Goal: Information Seeking & Learning: Learn about a topic

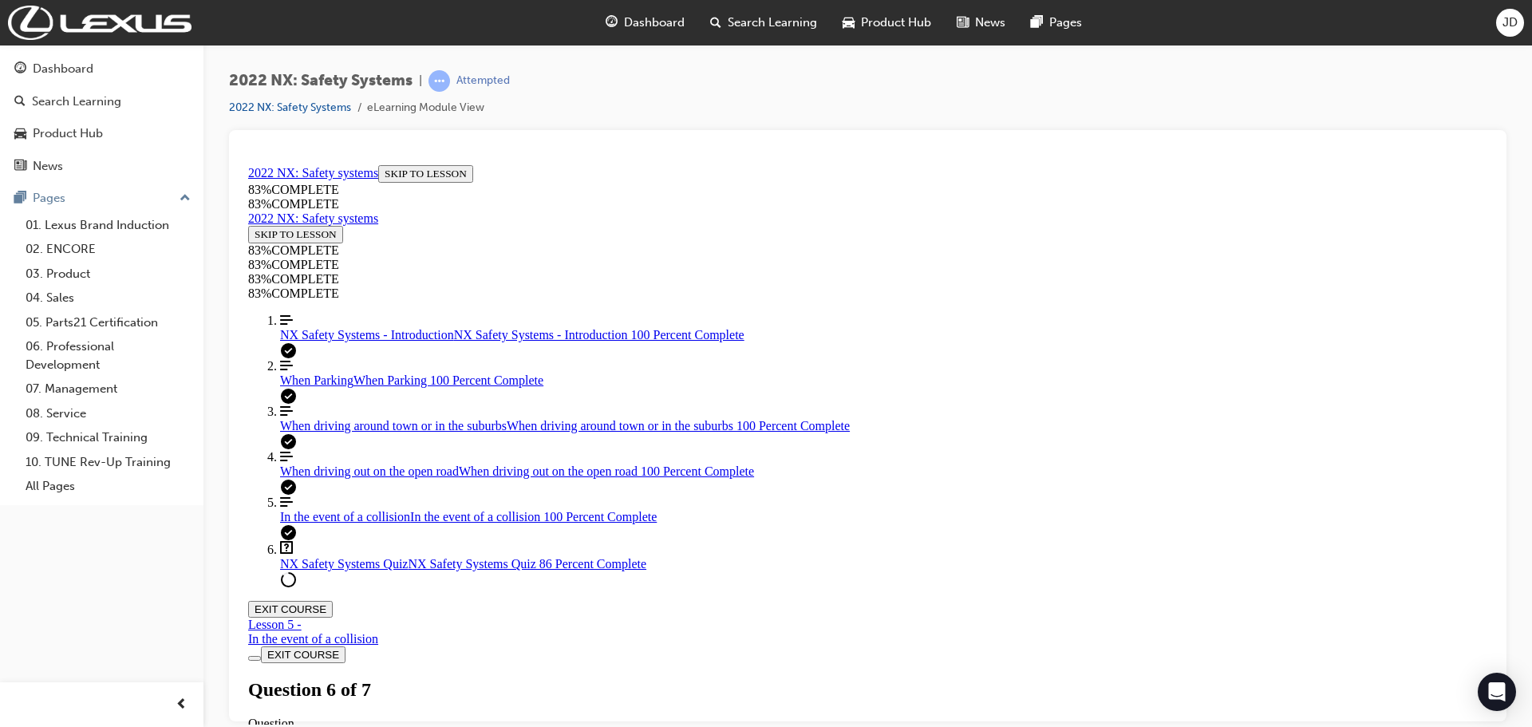
scroll to position [401, 0]
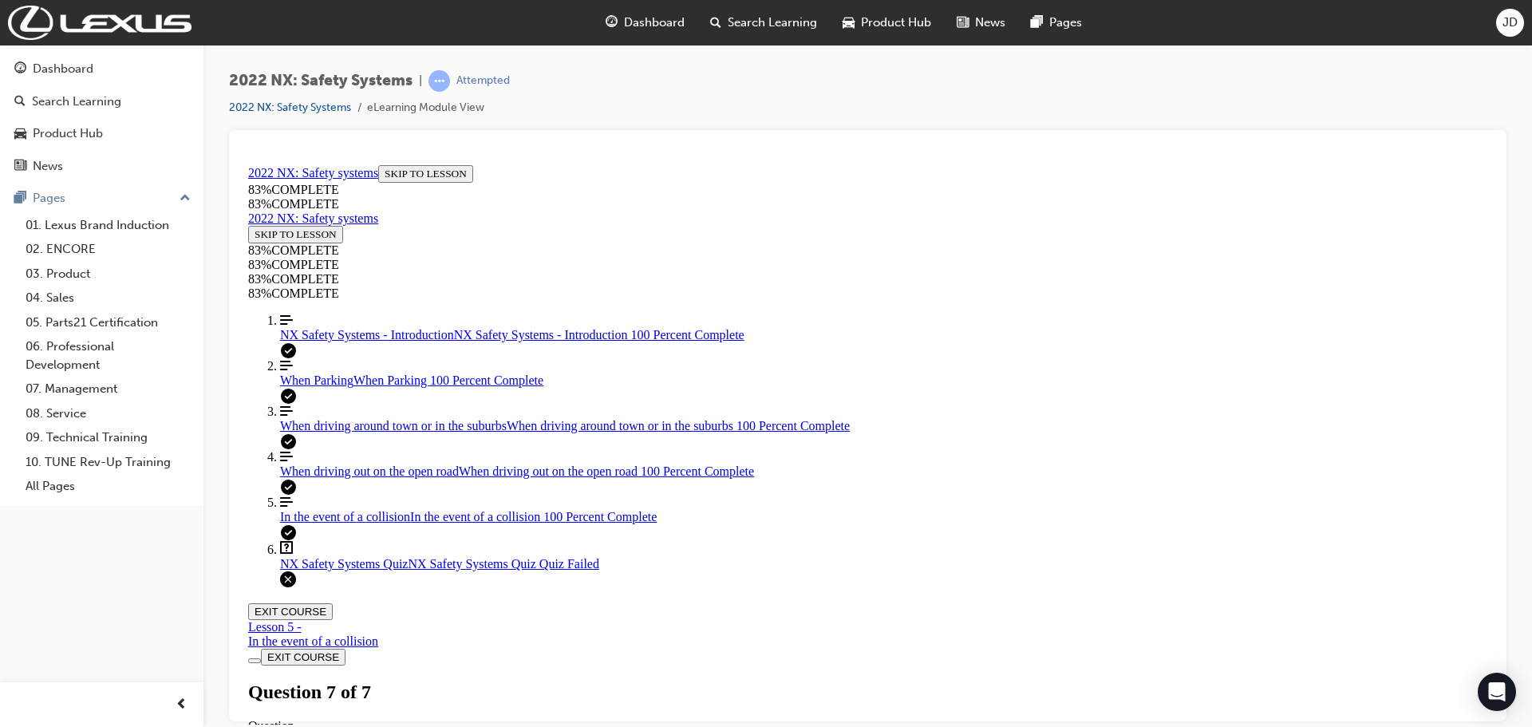
scroll to position [57, 0]
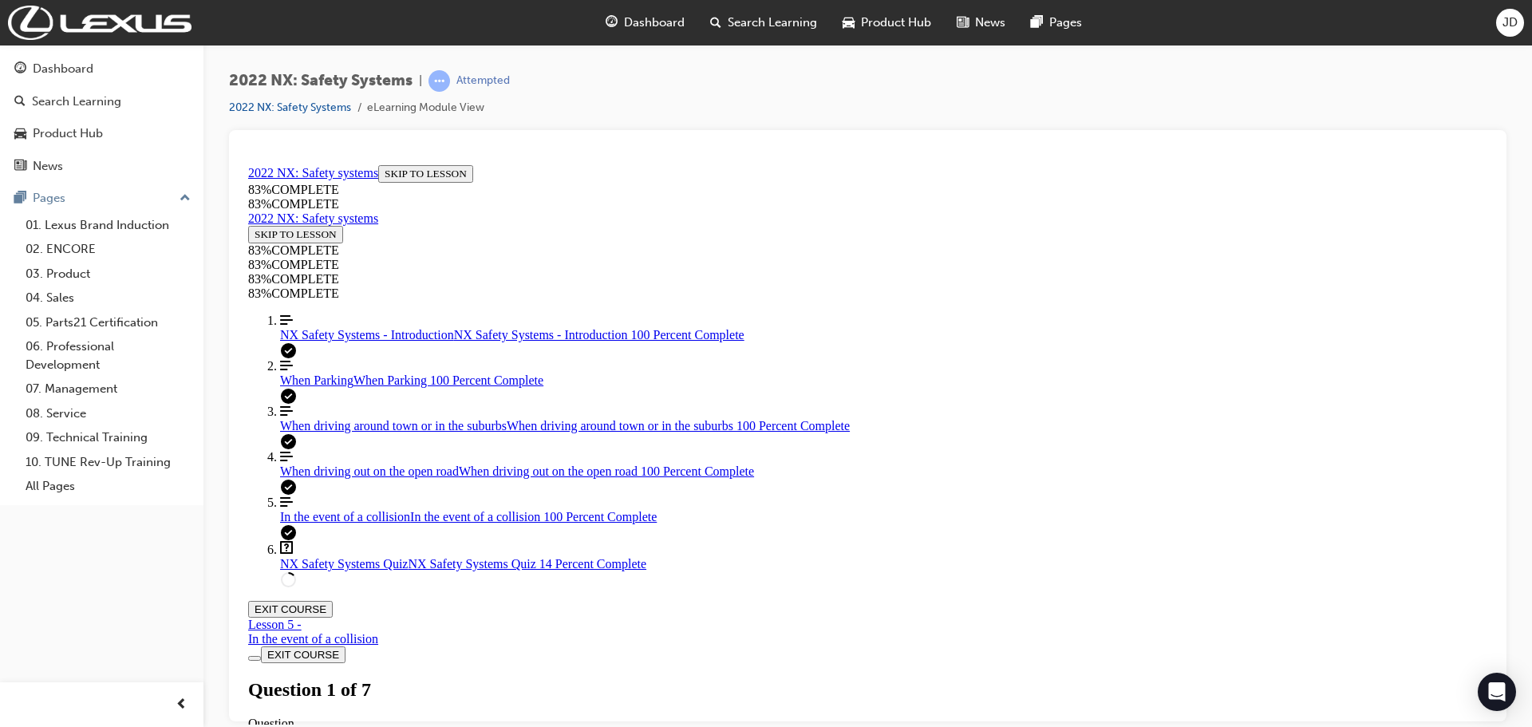
scroll to position [561, 0]
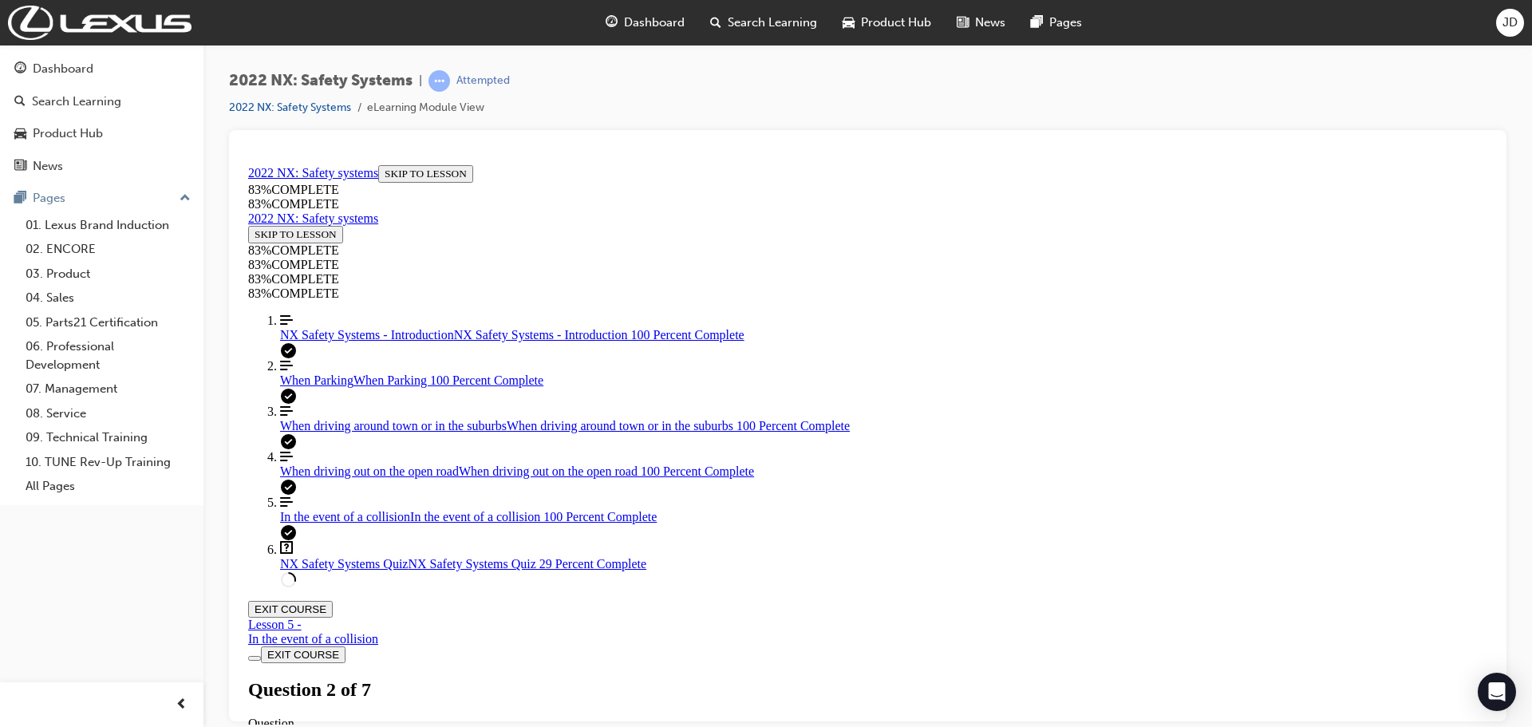
drag, startPoint x: 867, startPoint y: 549, endPoint x: 918, endPoint y: 631, distance: 96.7
drag, startPoint x: 854, startPoint y: 546, endPoint x: 911, endPoint y: 576, distance: 63.9
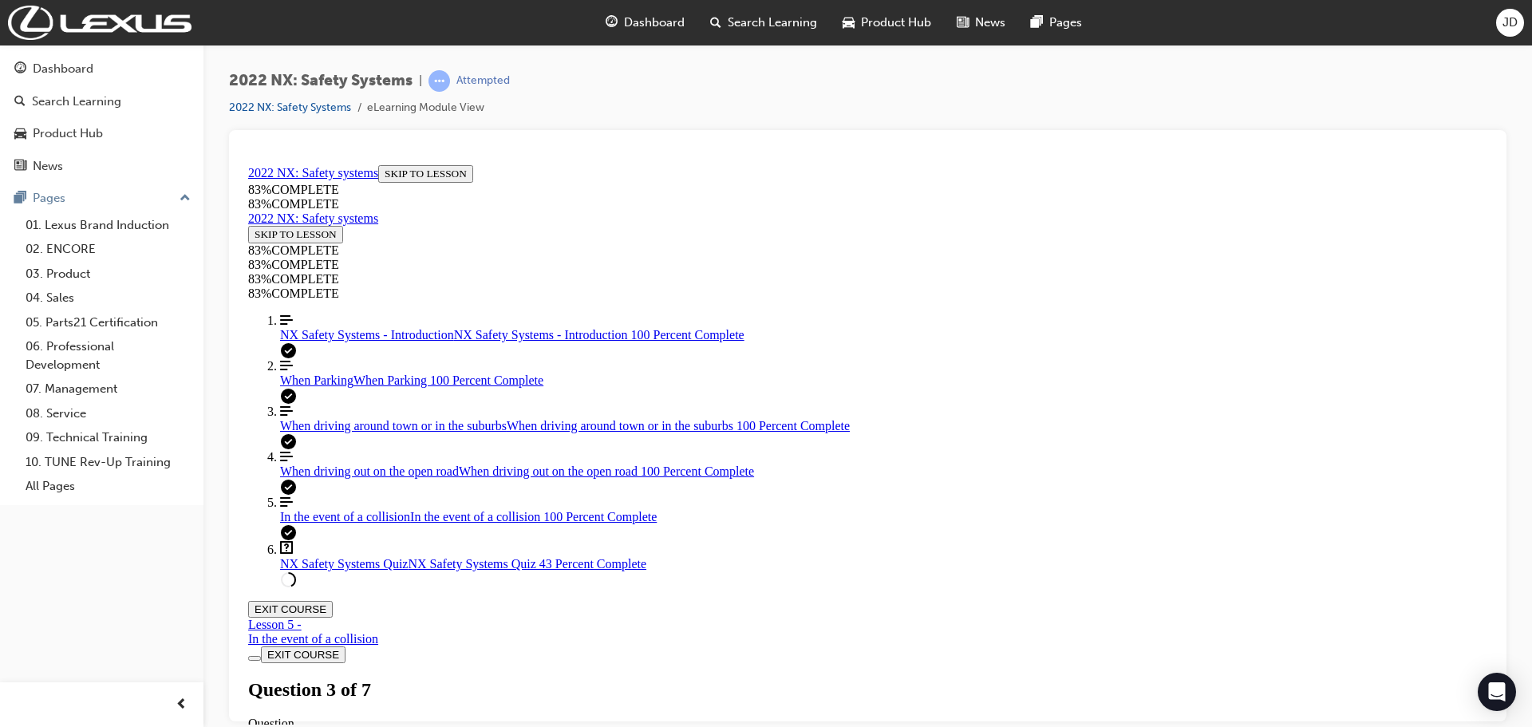
drag, startPoint x: 834, startPoint y: 452, endPoint x: 900, endPoint y: 460, distance: 66.6
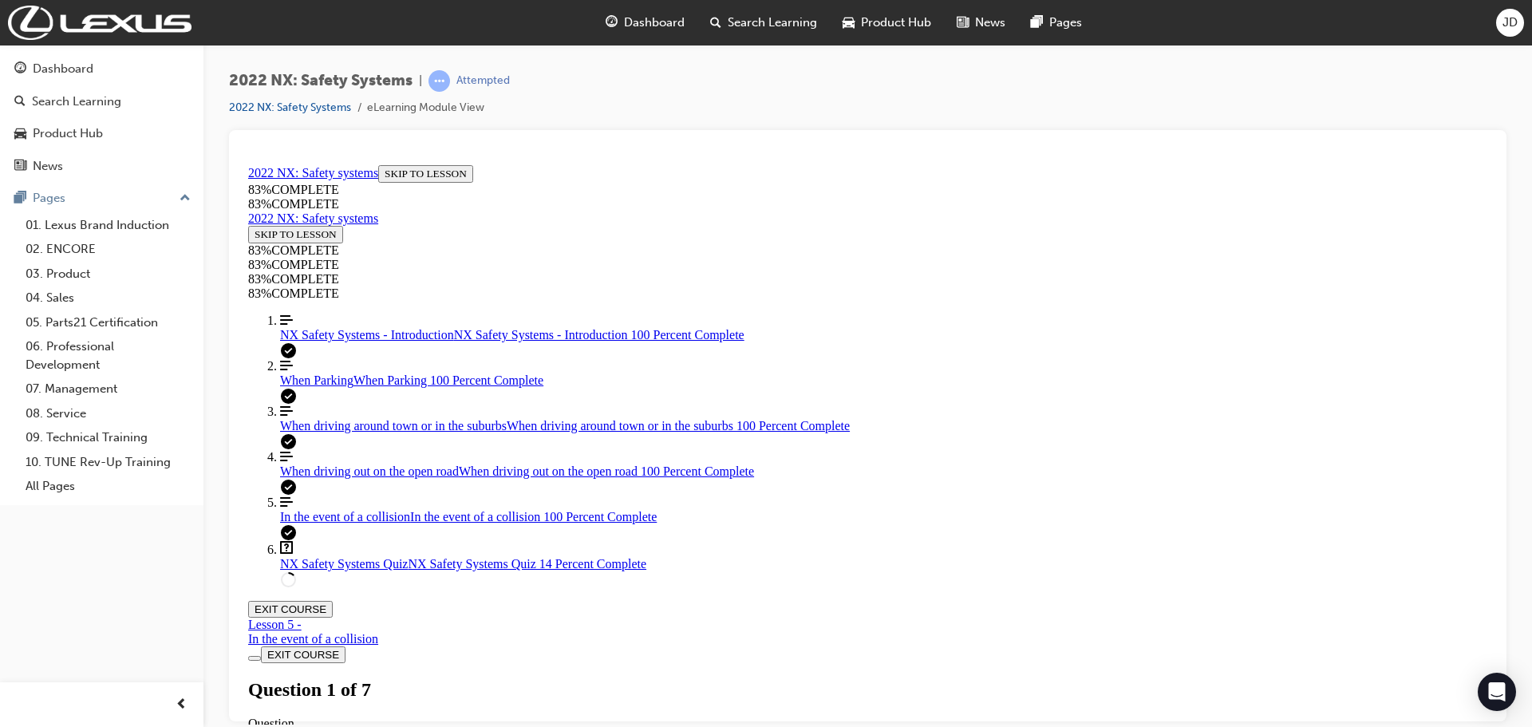
drag, startPoint x: 845, startPoint y: 563, endPoint x: 898, endPoint y: 616, distance: 75.0
drag, startPoint x: 842, startPoint y: 515, endPoint x: 883, endPoint y: 515, distance: 41.5
drag, startPoint x: 858, startPoint y: 466, endPoint x: 919, endPoint y: 462, distance: 61.6
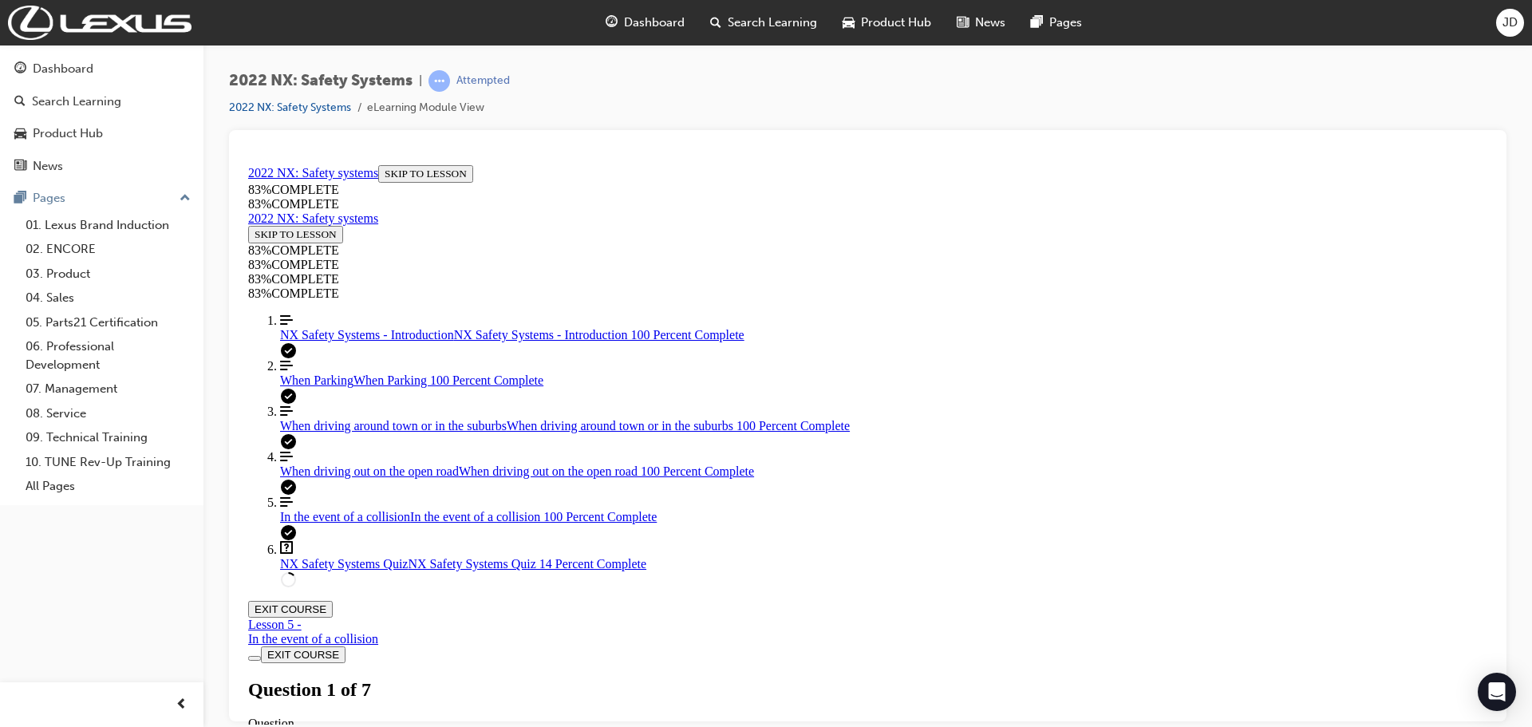
click at [335, 478] on div "When driving out on the open road When driving out on the open road 100 Percent…" at bounding box center [883, 471] width 1207 height 14
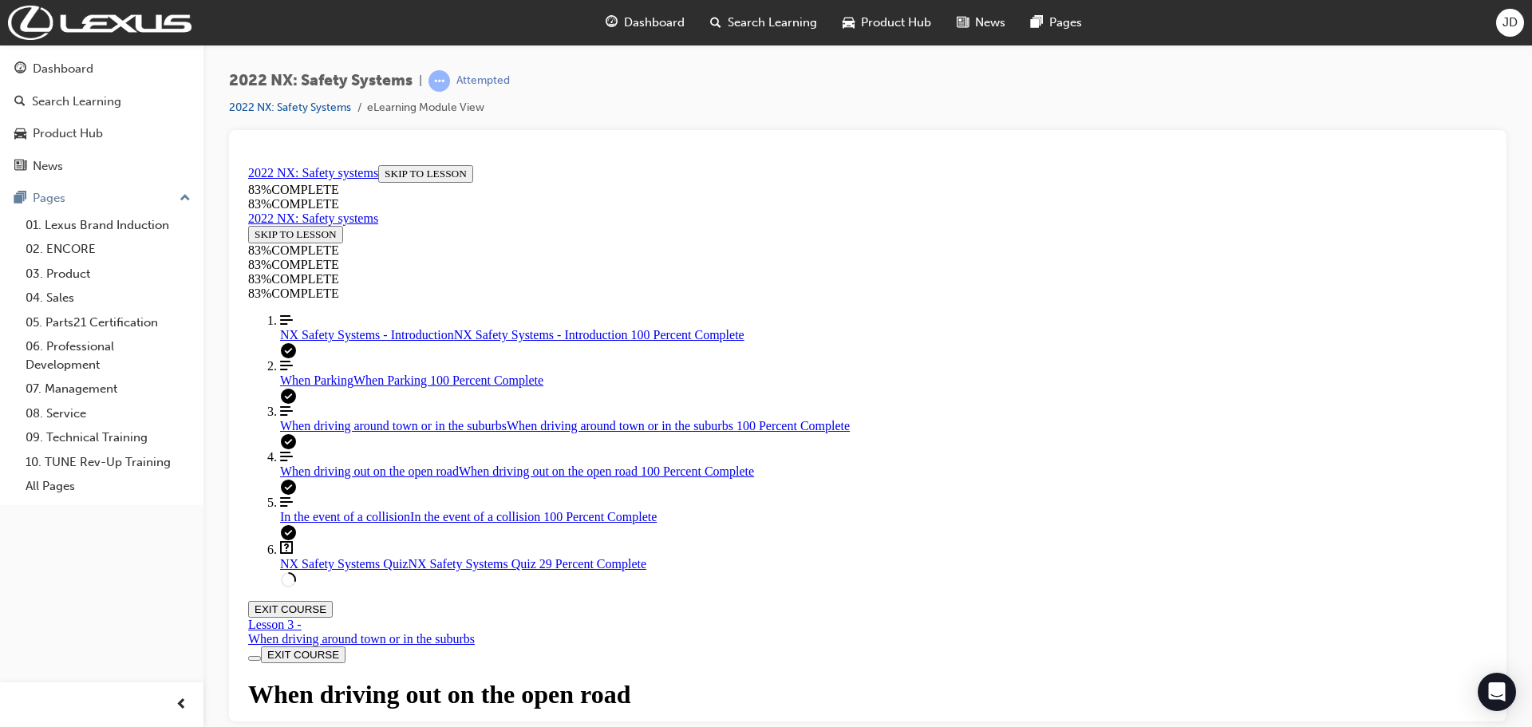
click at [322, 523] on span "In the event of a collision" at bounding box center [345, 516] width 130 height 14
click at [327, 478] on div "When driving out on the open road When driving out on the open road 100 Percent…" at bounding box center [883, 471] width 1207 height 14
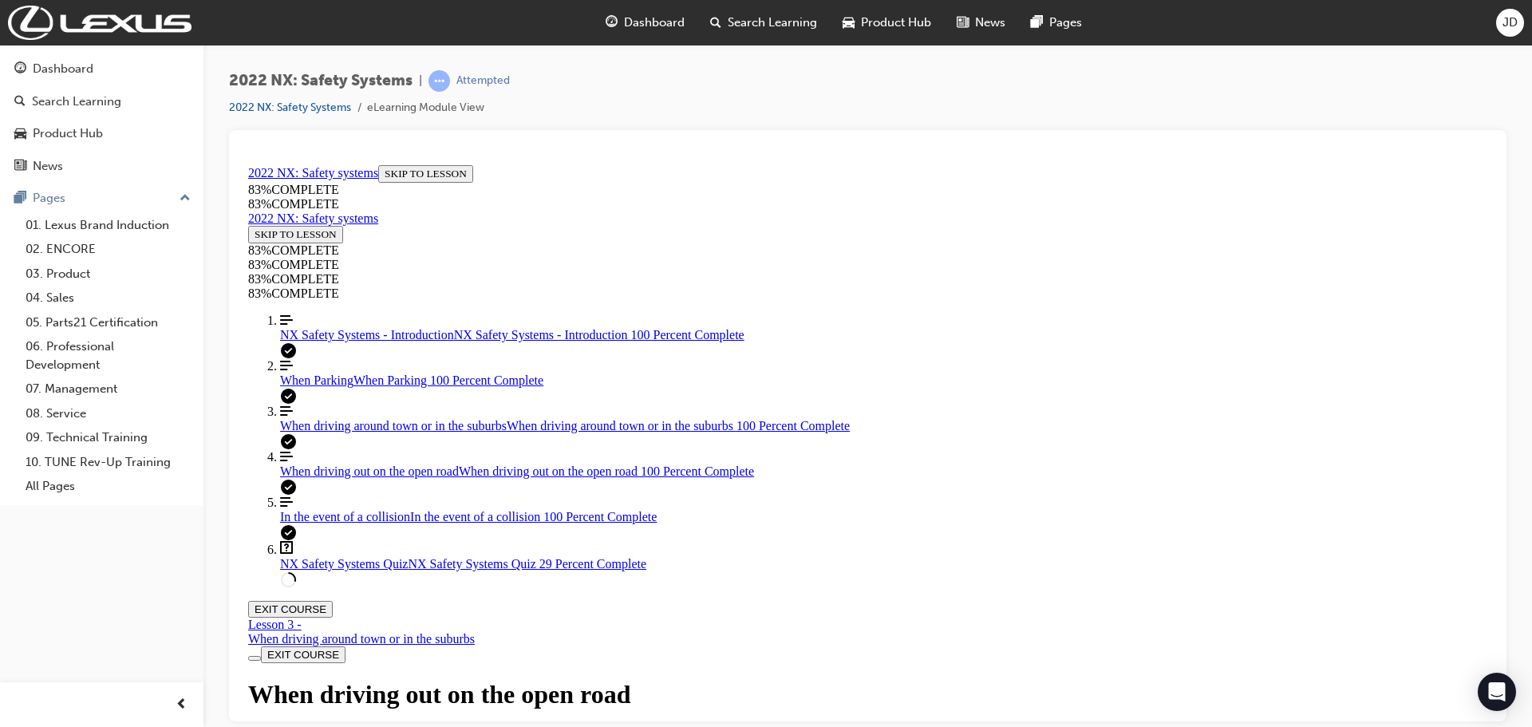
scroll to position [4523, 0]
click at [389, 432] on div "When driving around town or in the suburbs When driving around town or in the s…" at bounding box center [883, 425] width 1207 height 14
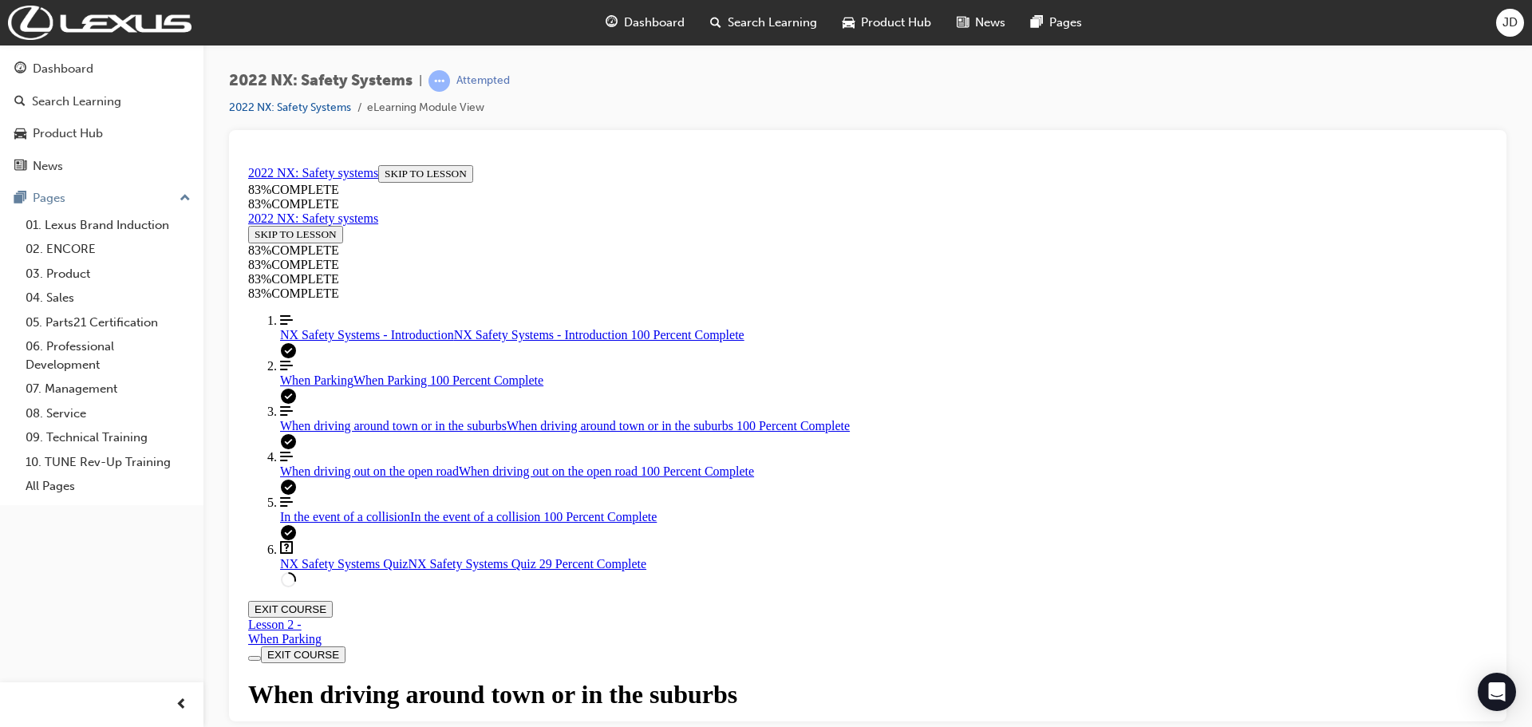
scroll to position [602, 0]
drag, startPoint x: 615, startPoint y: 614, endPoint x: 774, endPoint y: 613, distance: 158.8
click at [393, 570] on link "Question box Question mark inside of a square NX Safety Systems Quiz NX Safety …" at bounding box center [883, 555] width 1207 height 30
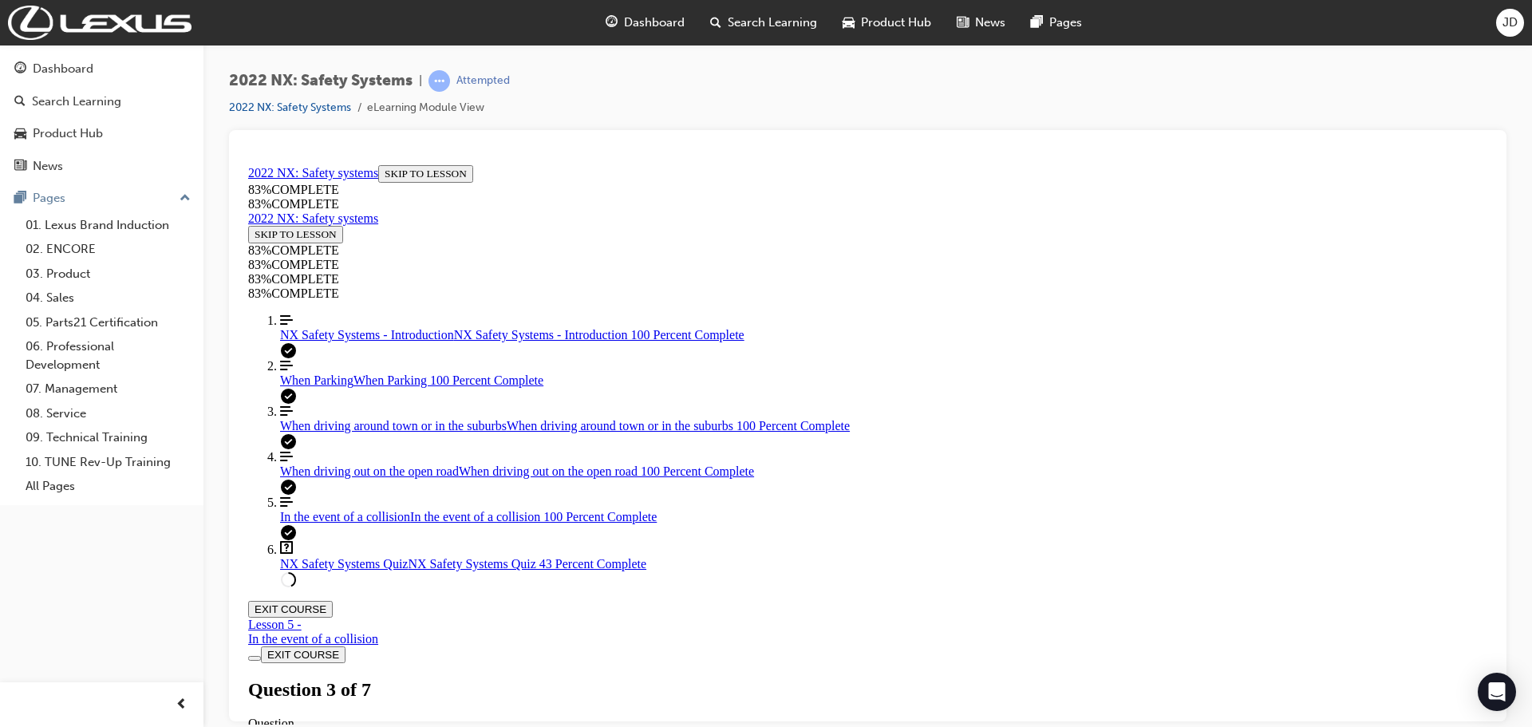
click at [356, 478] on link "Align left Three vertical lines aligned to the left When driving out on the ope…" at bounding box center [883, 463] width 1207 height 29
click at [354, 570] on link "Question box Question mark inside of a square NX Safety Systems Quiz NX Safety …" at bounding box center [883, 555] width 1207 height 30
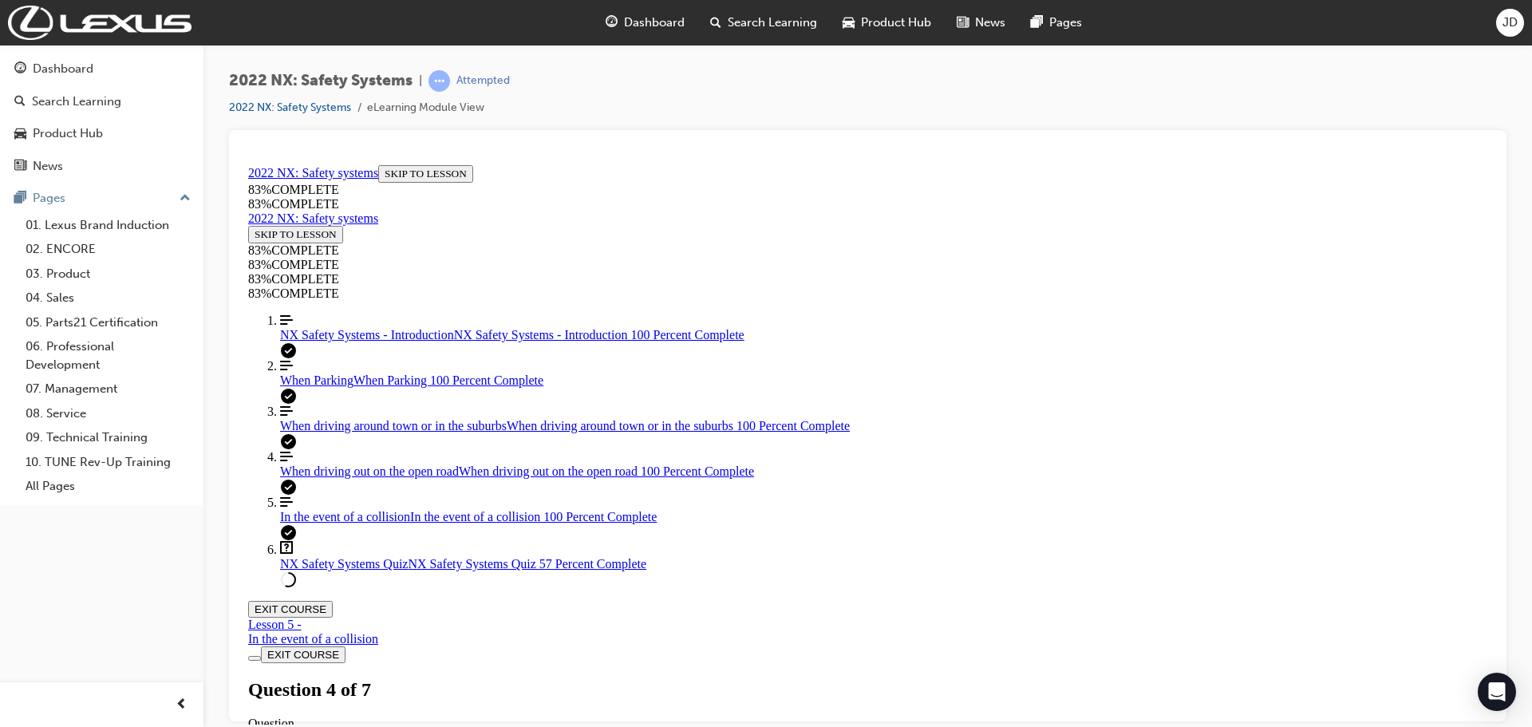
scroll to position [242, 0]
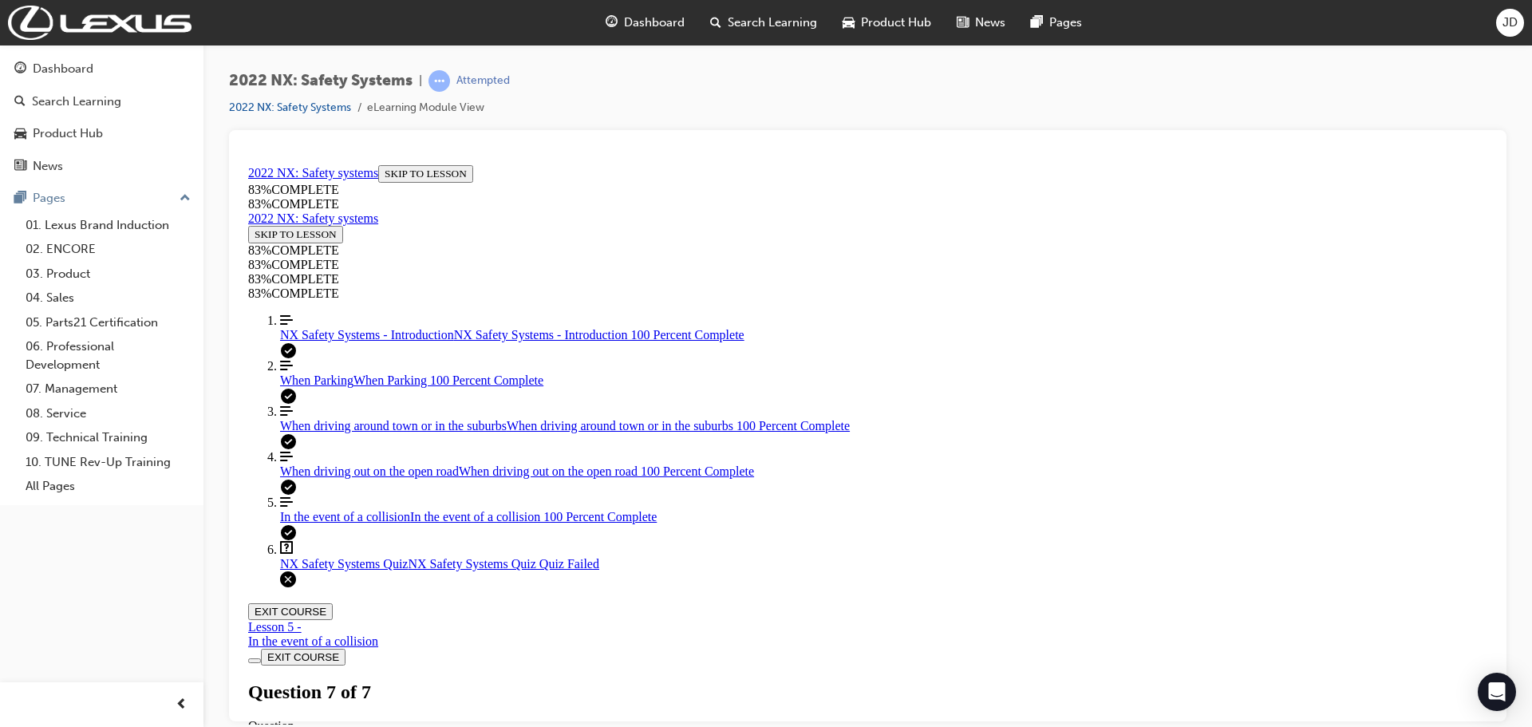
scroll to position [259, 0]
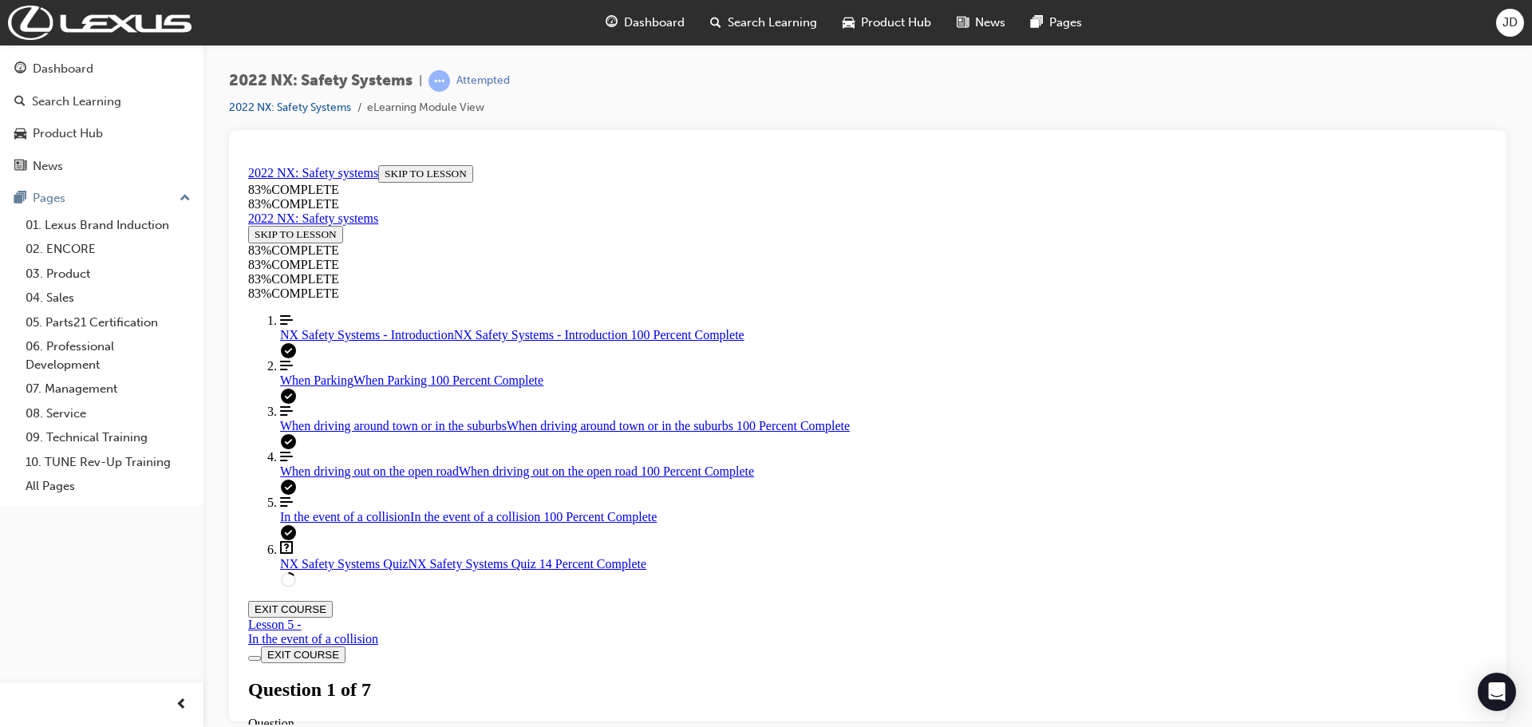
scroll to position [162, 0]
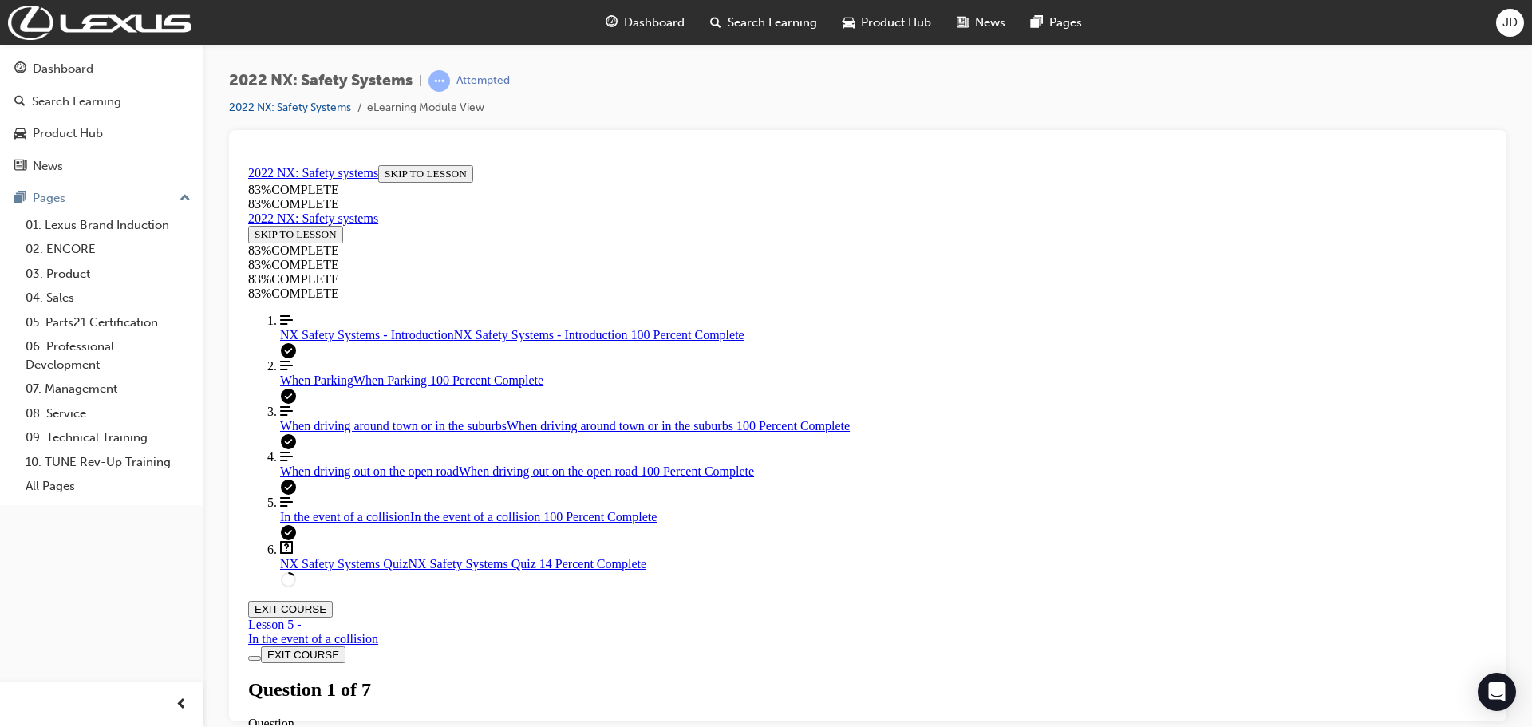
drag, startPoint x: 894, startPoint y: 558, endPoint x: 958, endPoint y: 637, distance: 102.0
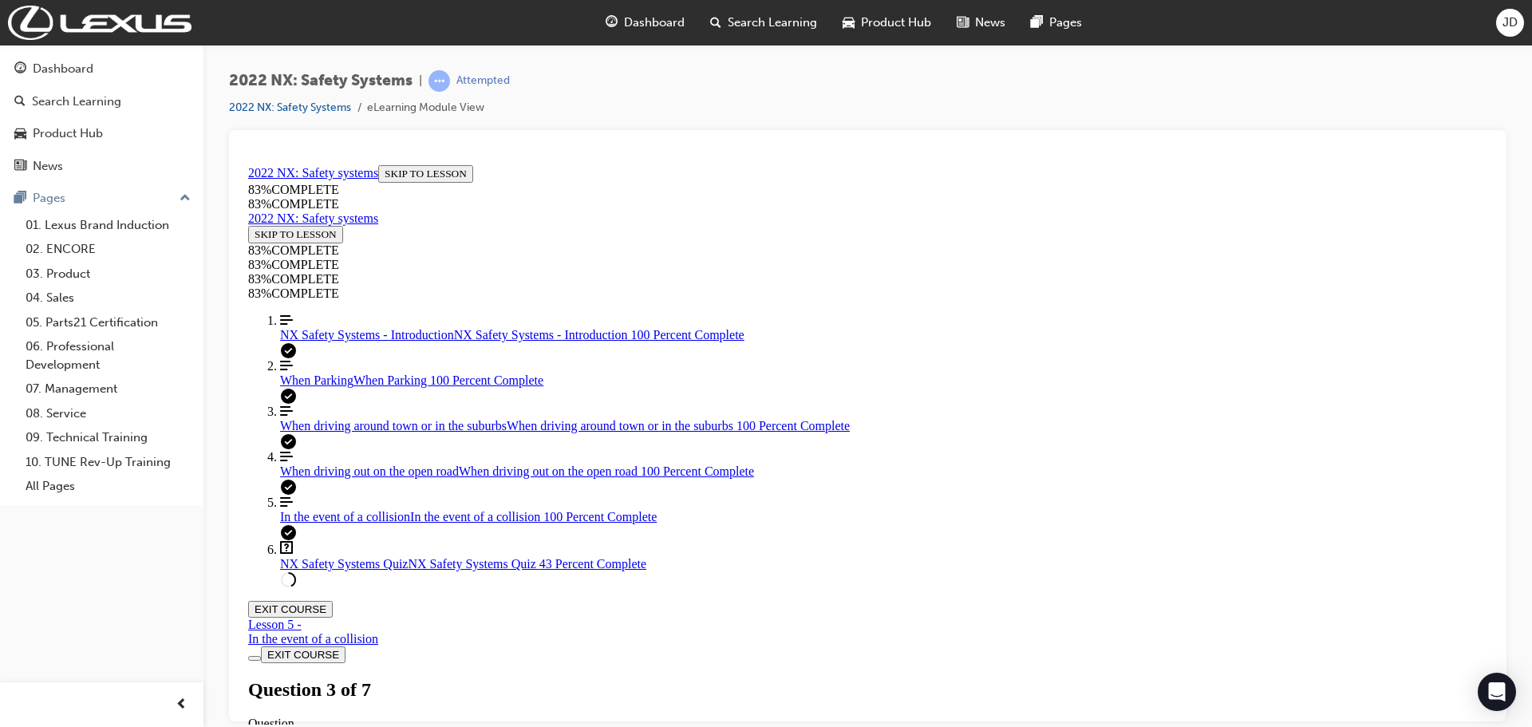
drag, startPoint x: 815, startPoint y: 555, endPoint x: 860, endPoint y: 550, distance: 44.9
drag, startPoint x: 839, startPoint y: 557, endPoint x: 877, endPoint y: 558, distance: 37.5
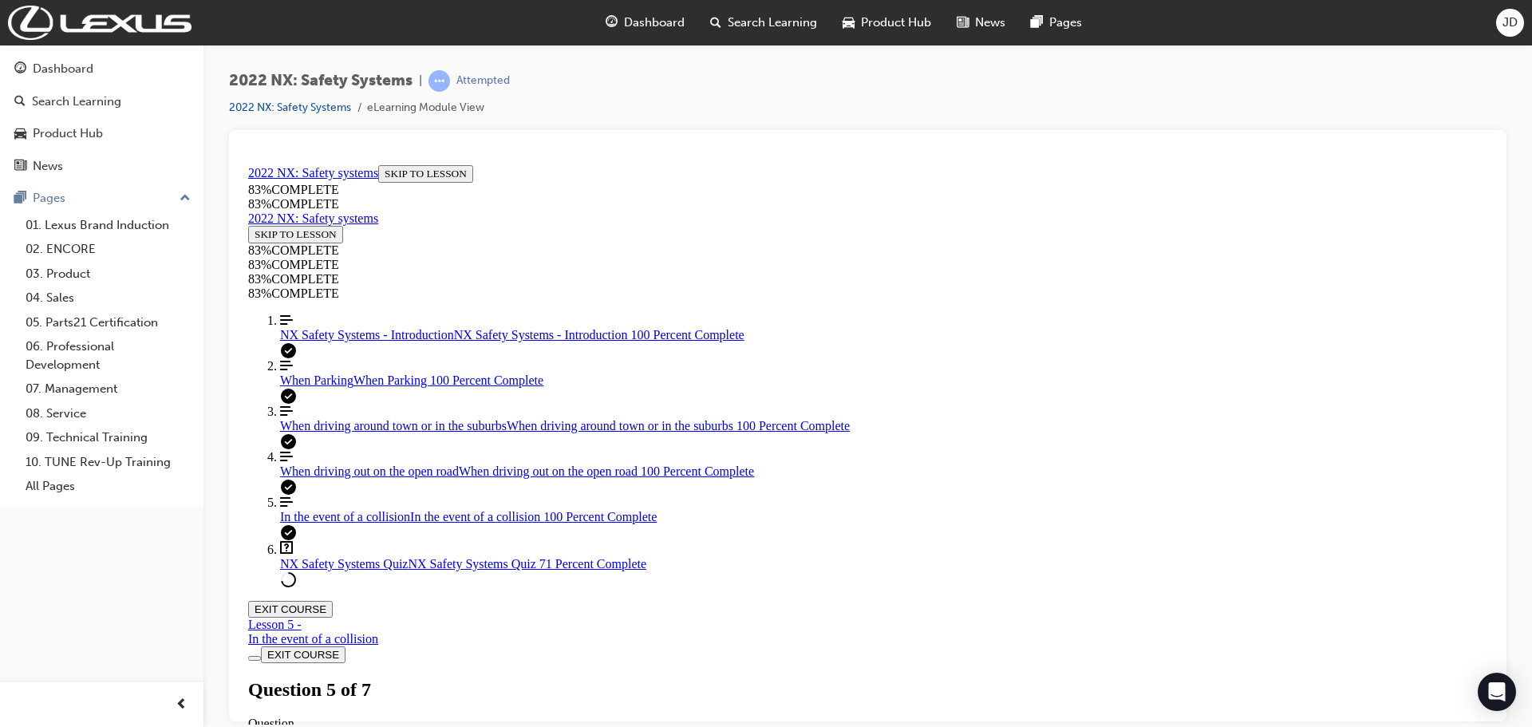
scroll to position [322, 0]
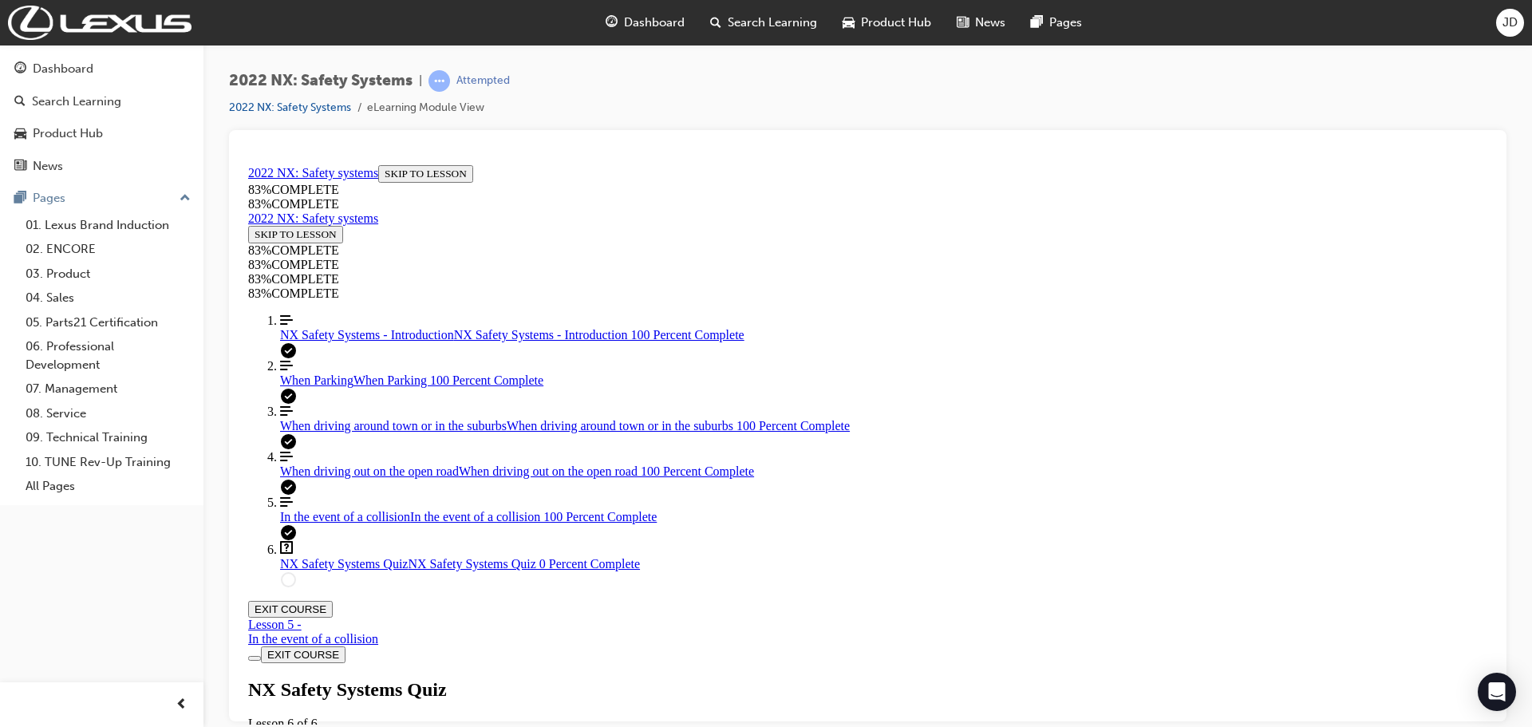
scroll to position [2, 0]
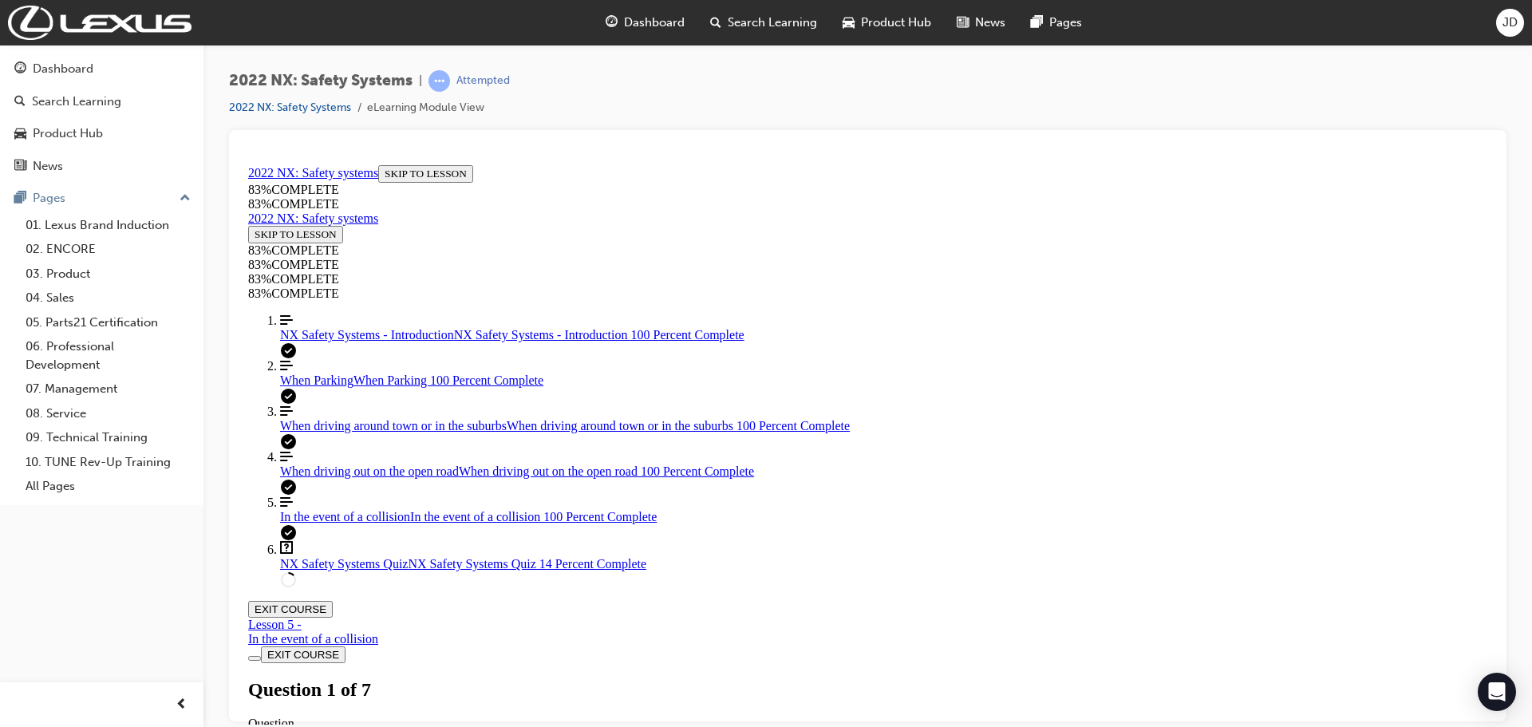
drag, startPoint x: 821, startPoint y: 561, endPoint x: 819, endPoint y: 590, distance: 28.8
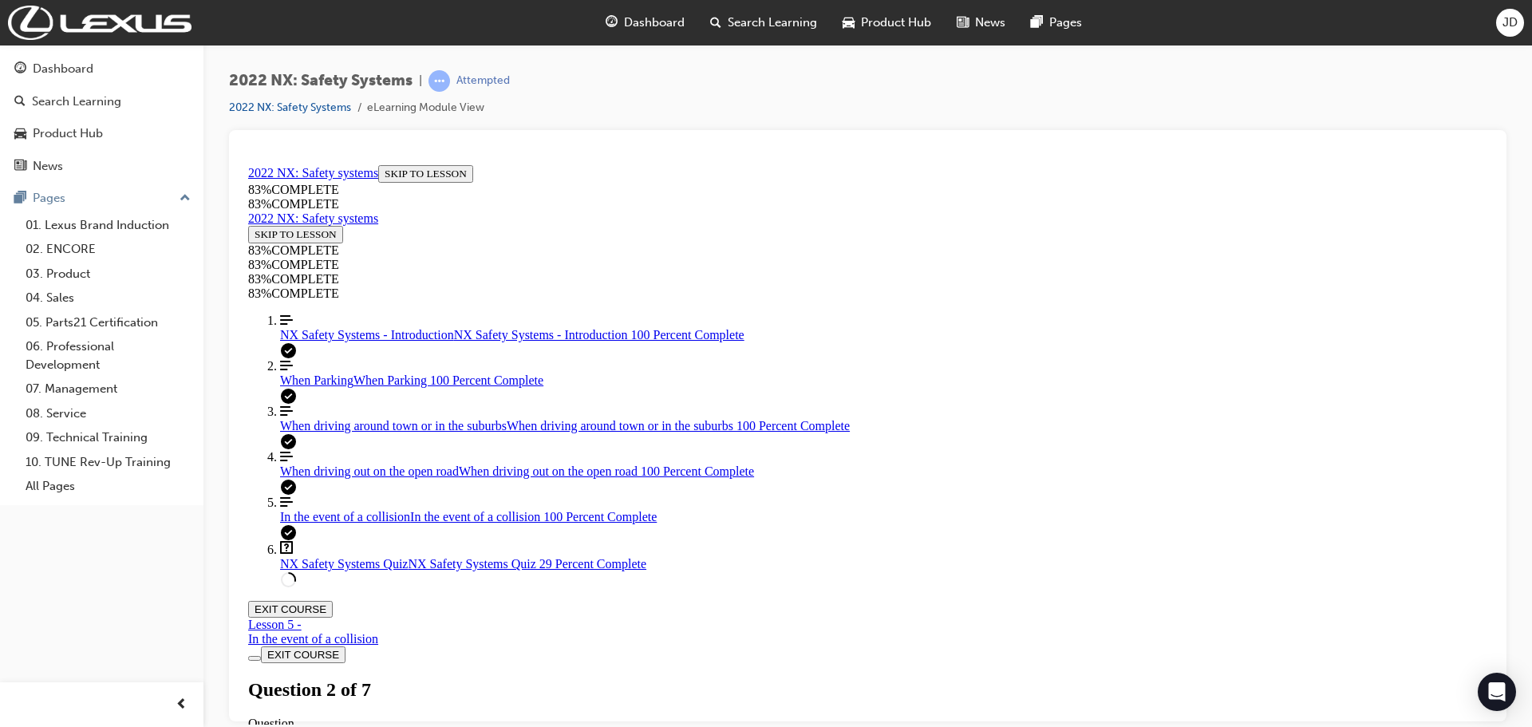
drag, startPoint x: 868, startPoint y: 557, endPoint x: 914, endPoint y: 619, distance: 77.5
drag, startPoint x: 879, startPoint y: 536, endPoint x: 949, endPoint y: 458, distance: 105.1
drag, startPoint x: 815, startPoint y: 545, endPoint x: 874, endPoint y: 543, distance: 59.1
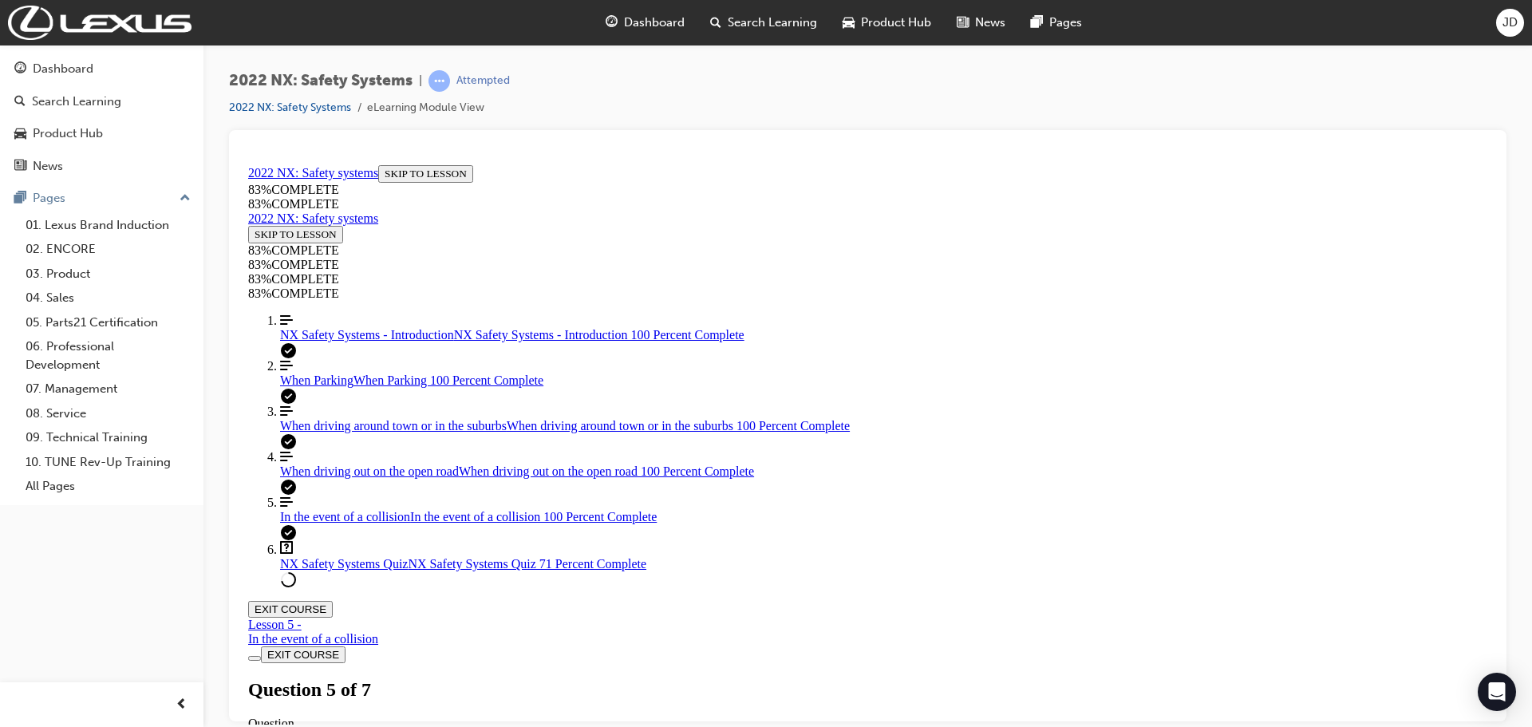
scroll to position [82, 0]
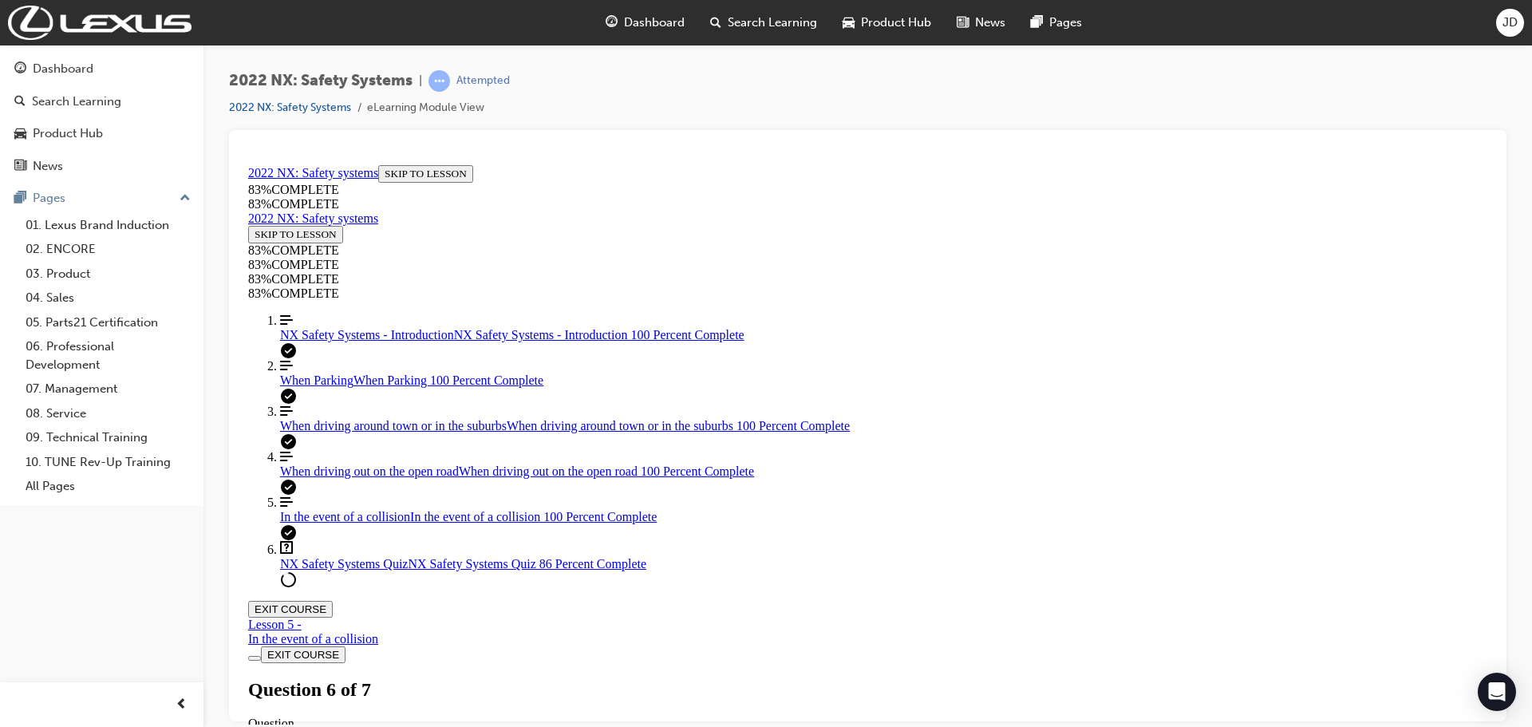
scroll to position [467, 0]
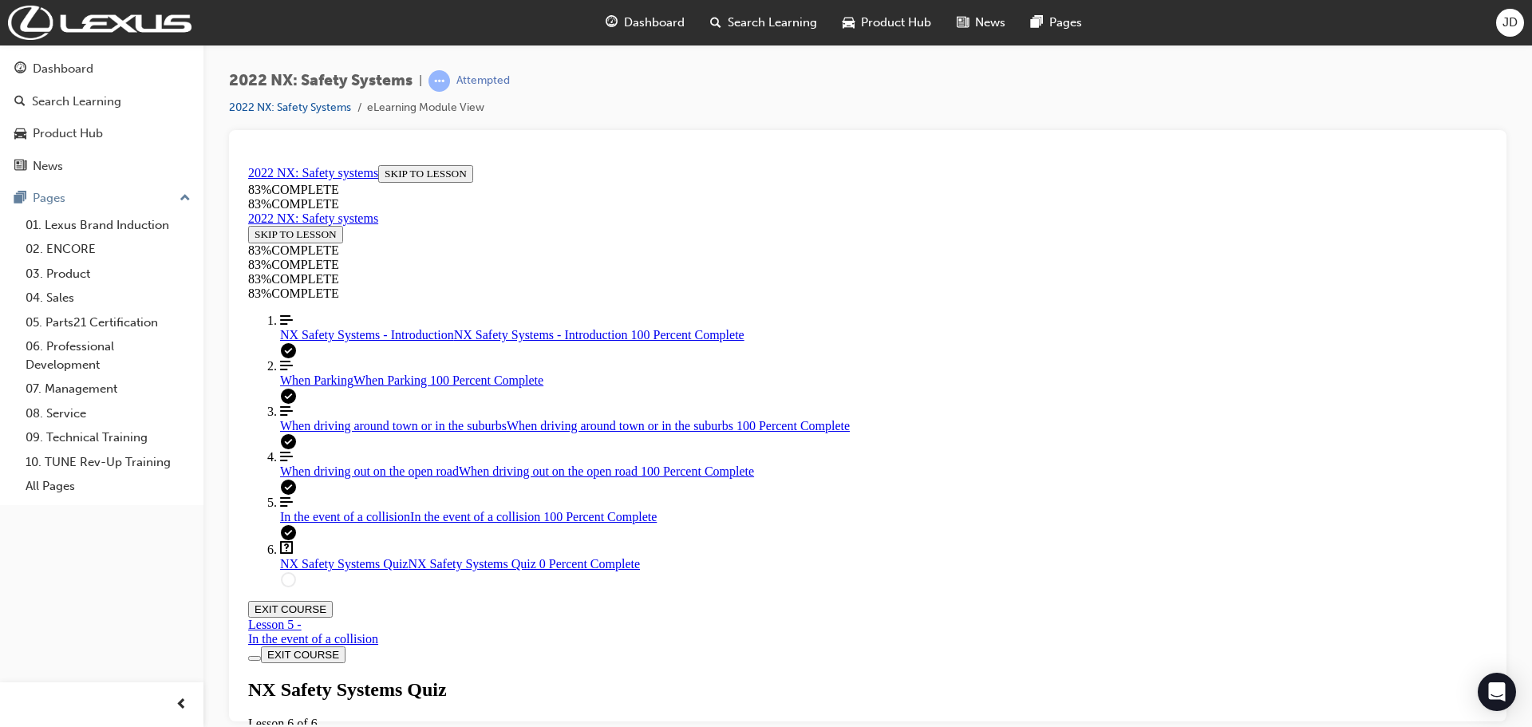
scroll to position [57, 0]
click at [753, 678] on div "NX Safety Systems Quiz Lesson 6 of 6 Now that you've gone through the NX Safety…" at bounding box center [867, 732] width 1239 height 109
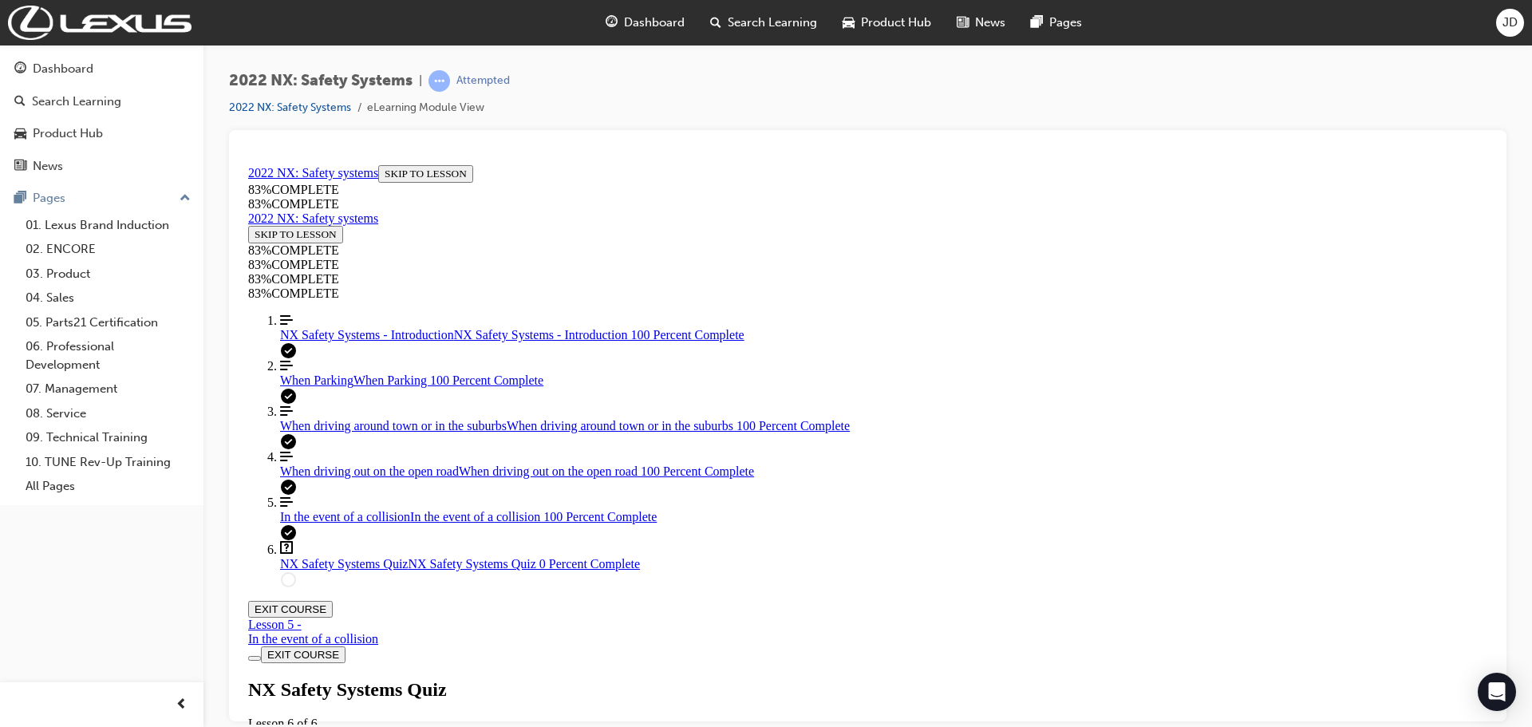
drag, startPoint x: 968, startPoint y: 595, endPoint x: 955, endPoint y: 625, distance: 32.2
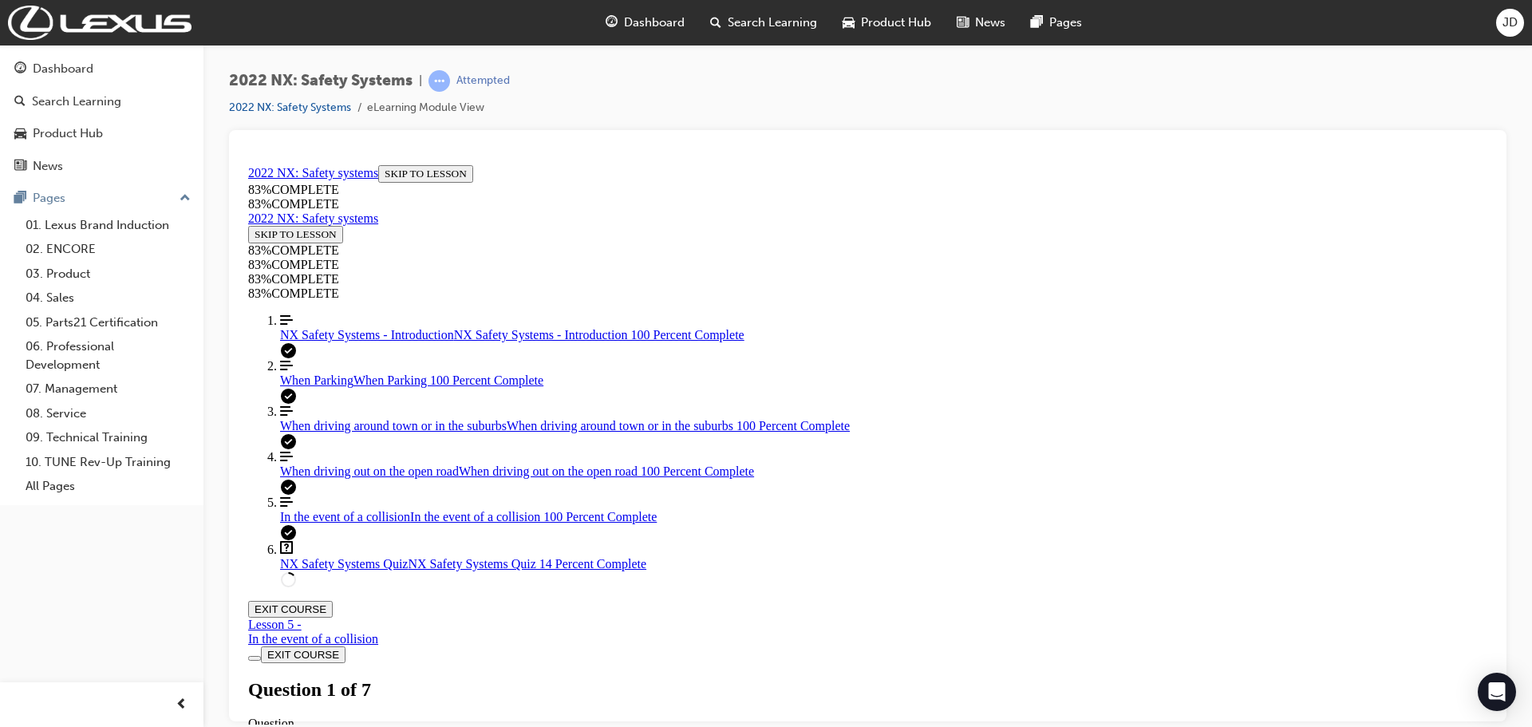
scroll to position [162, 0]
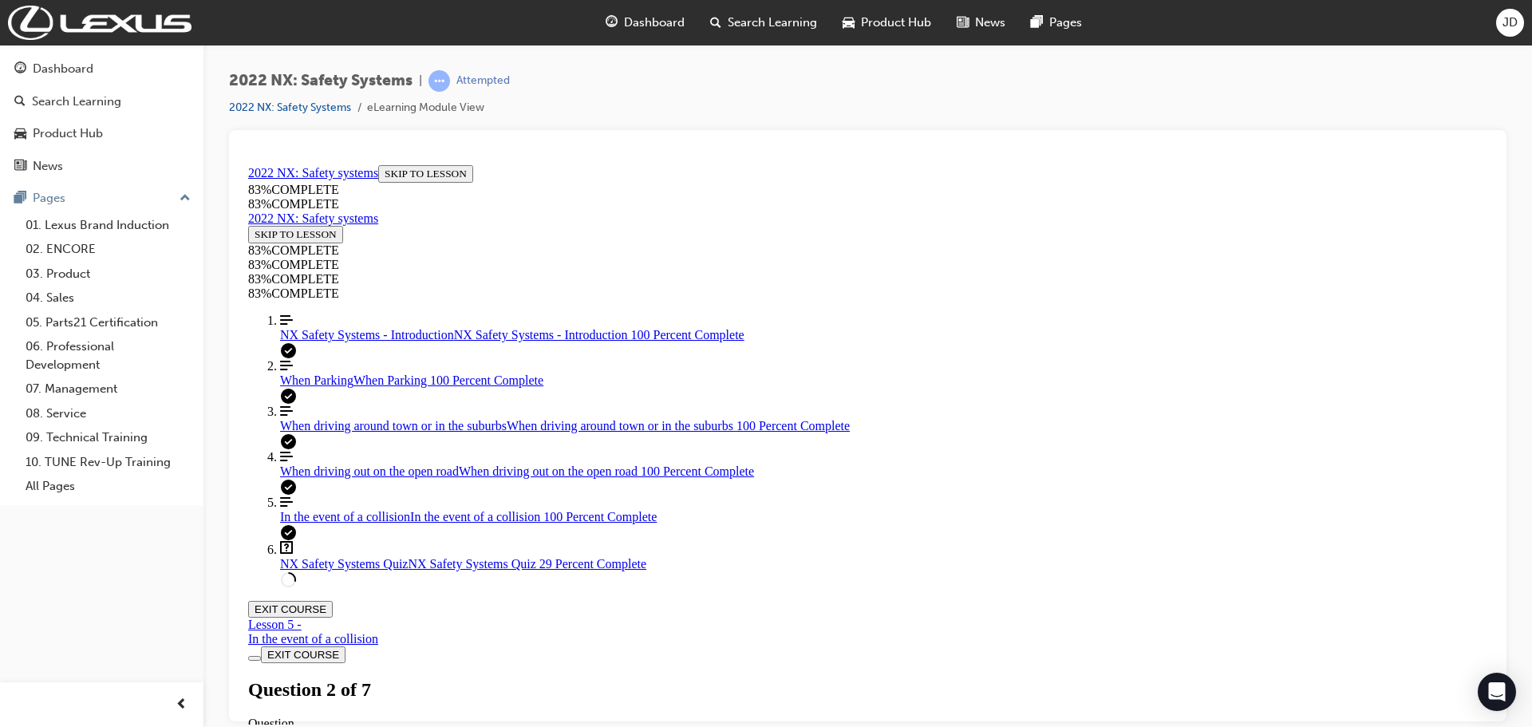
scroll to position [82, 0]
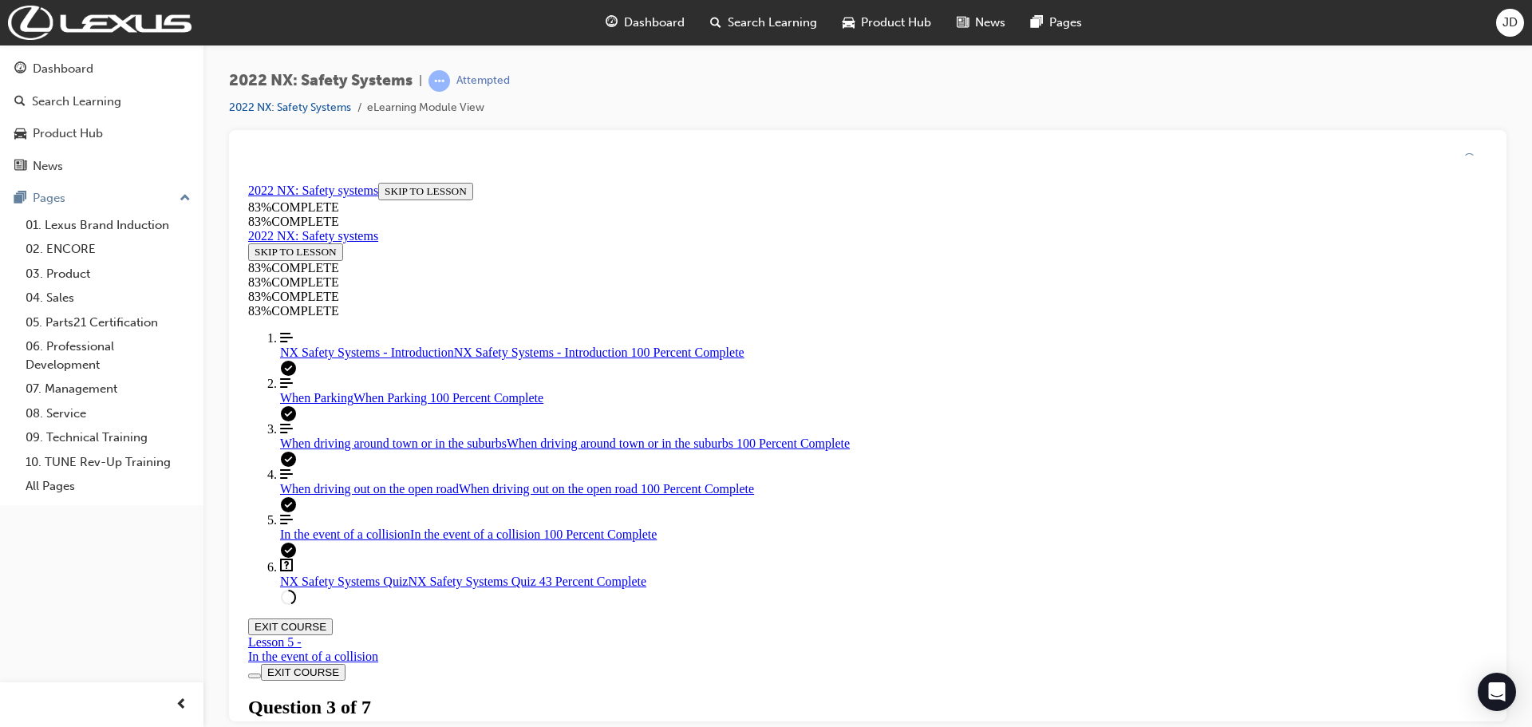
scroll to position [2, 0]
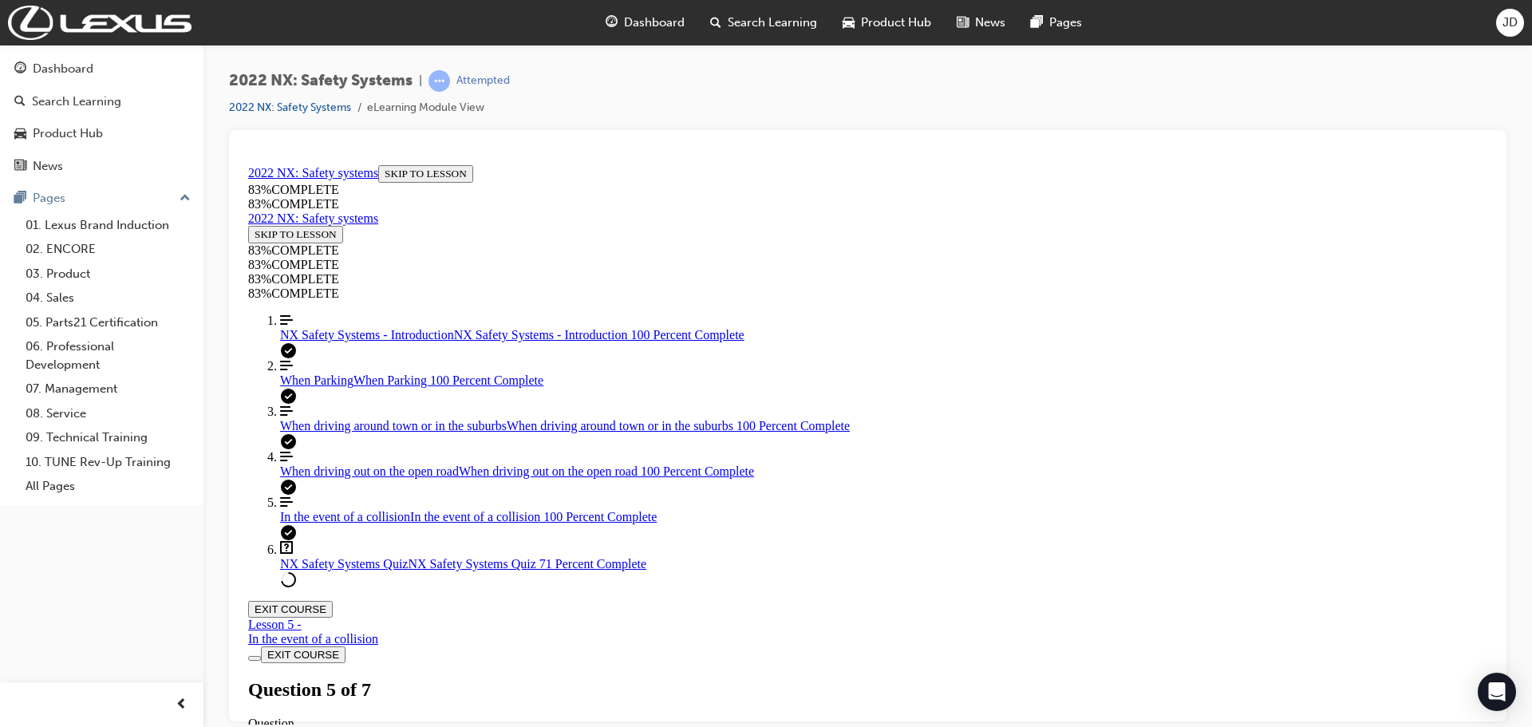
scroll to position [2, 0]
drag, startPoint x: 824, startPoint y: 541, endPoint x: 898, endPoint y: 614, distance: 103.8
drag, startPoint x: 882, startPoint y: 574, endPoint x: 924, endPoint y: 574, distance: 42.3
drag, startPoint x: 857, startPoint y: 544, endPoint x: 919, endPoint y: 545, distance: 62.2
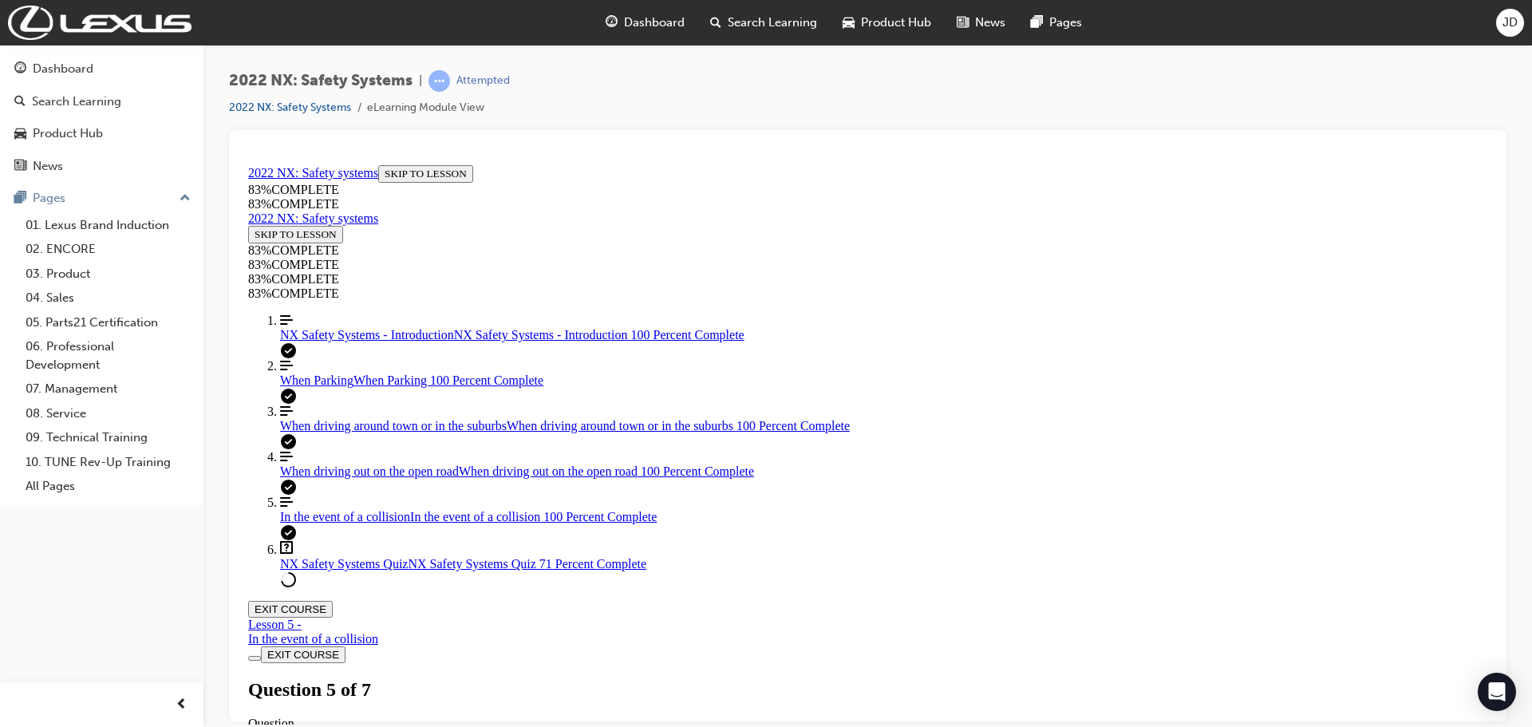
drag, startPoint x: 867, startPoint y: 712, endPoint x: 937, endPoint y: 612, distance: 122.0
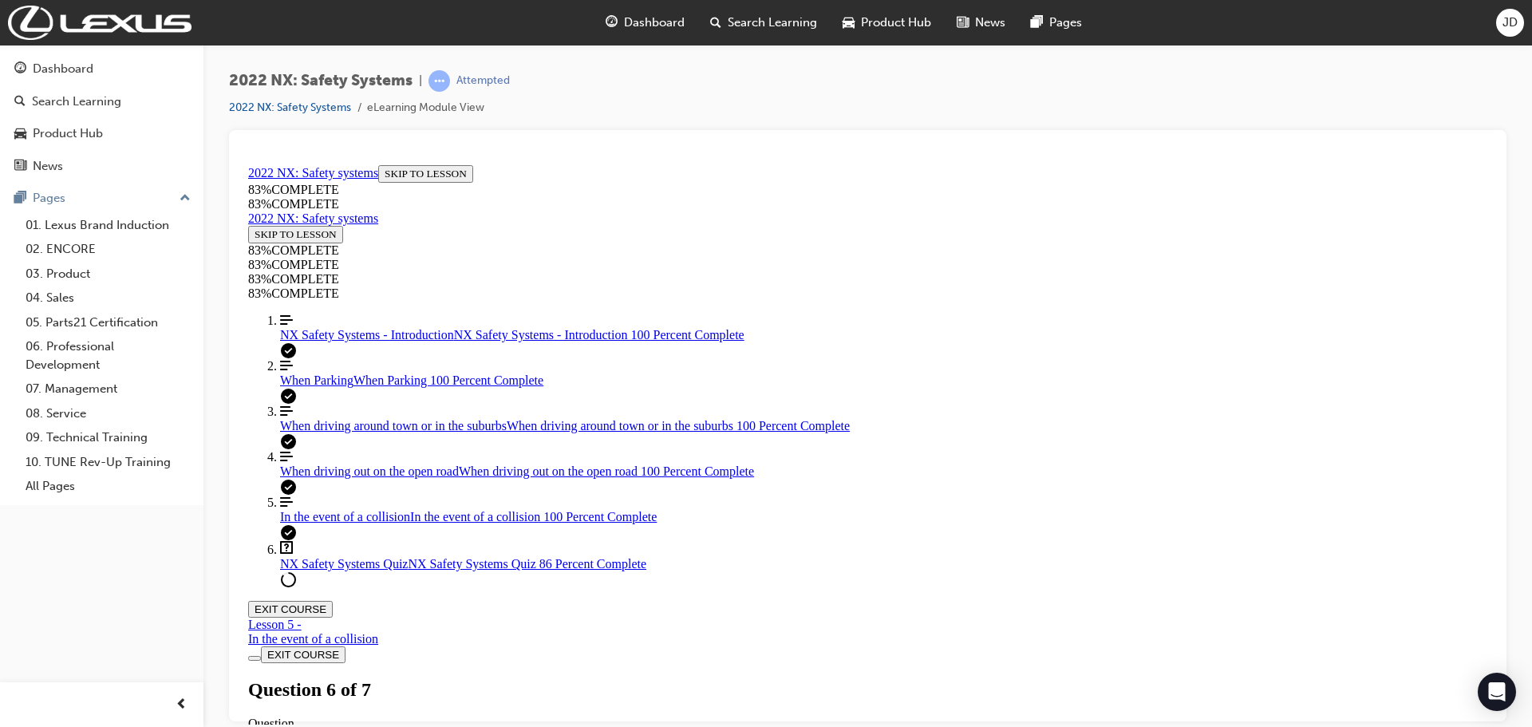
scroll to position [467, 0]
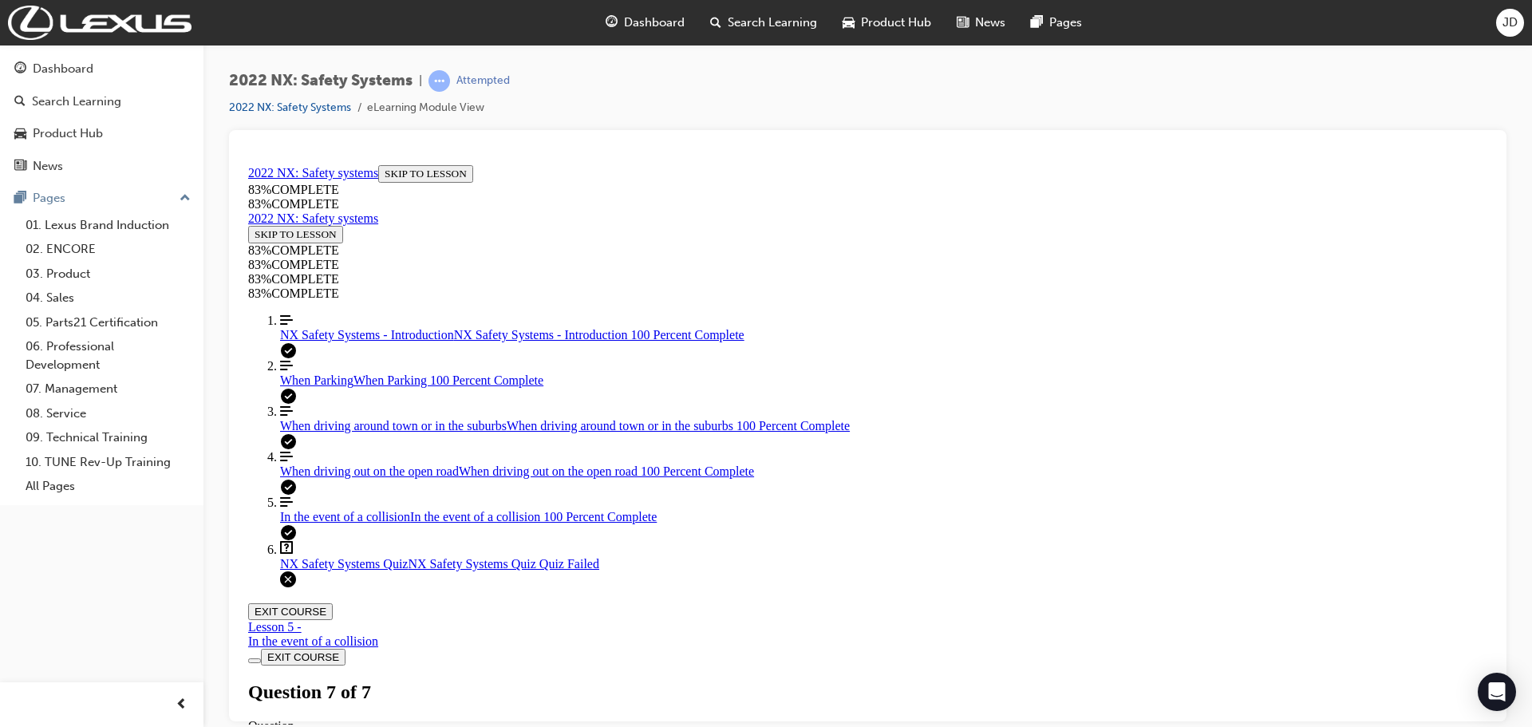
scroll to position [57, 0]
drag, startPoint x: 894, startPoint y: 546, endPoint x: 940, endPoint y: 614, distance: 82.3
drag, startPoint x: 807, startPoint y: 522, endPoint x: 851, endPoint y: 527, distance: 44.2
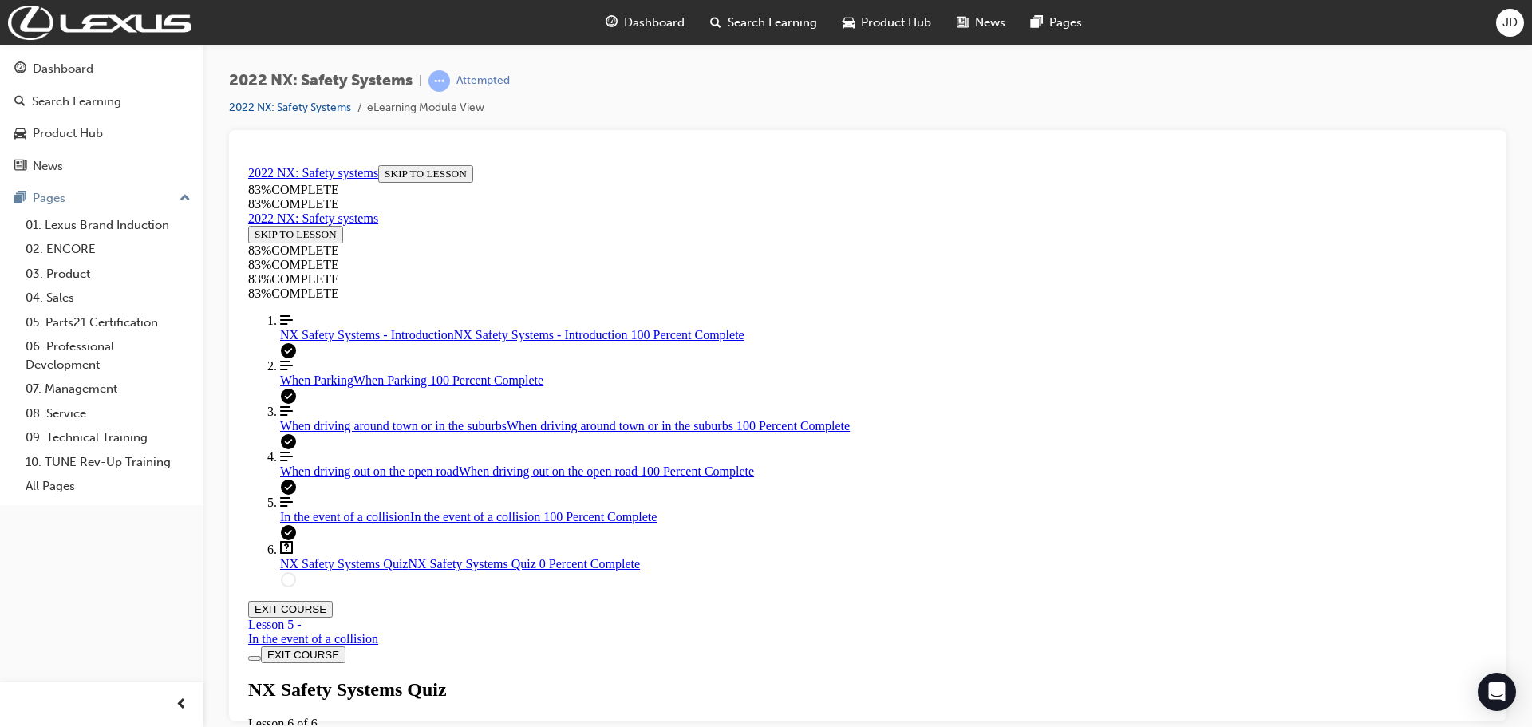
drag, startPoint x: 824, startPoint y: 464, endPoint x: 875, endPoint y: 464, distance: 51.1
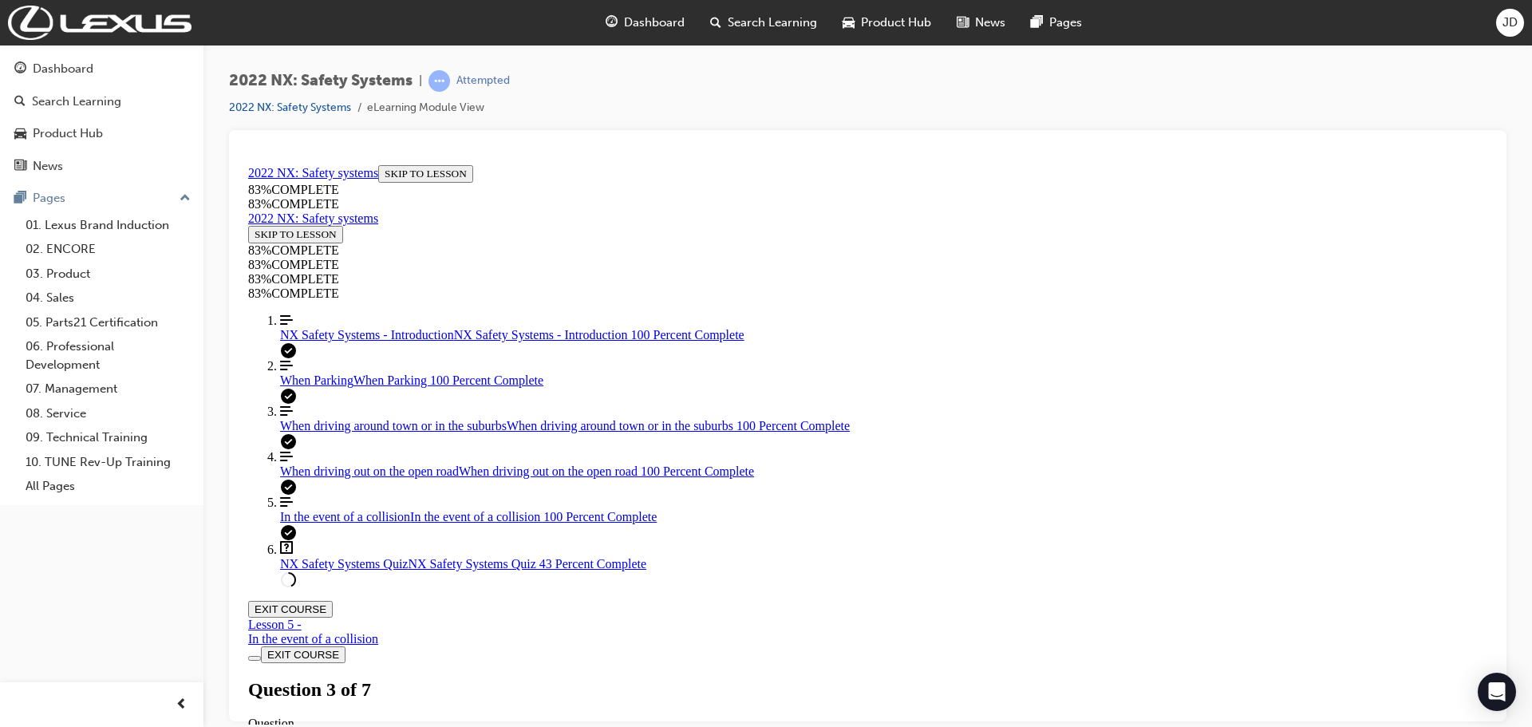
scroll to position [82, 0]
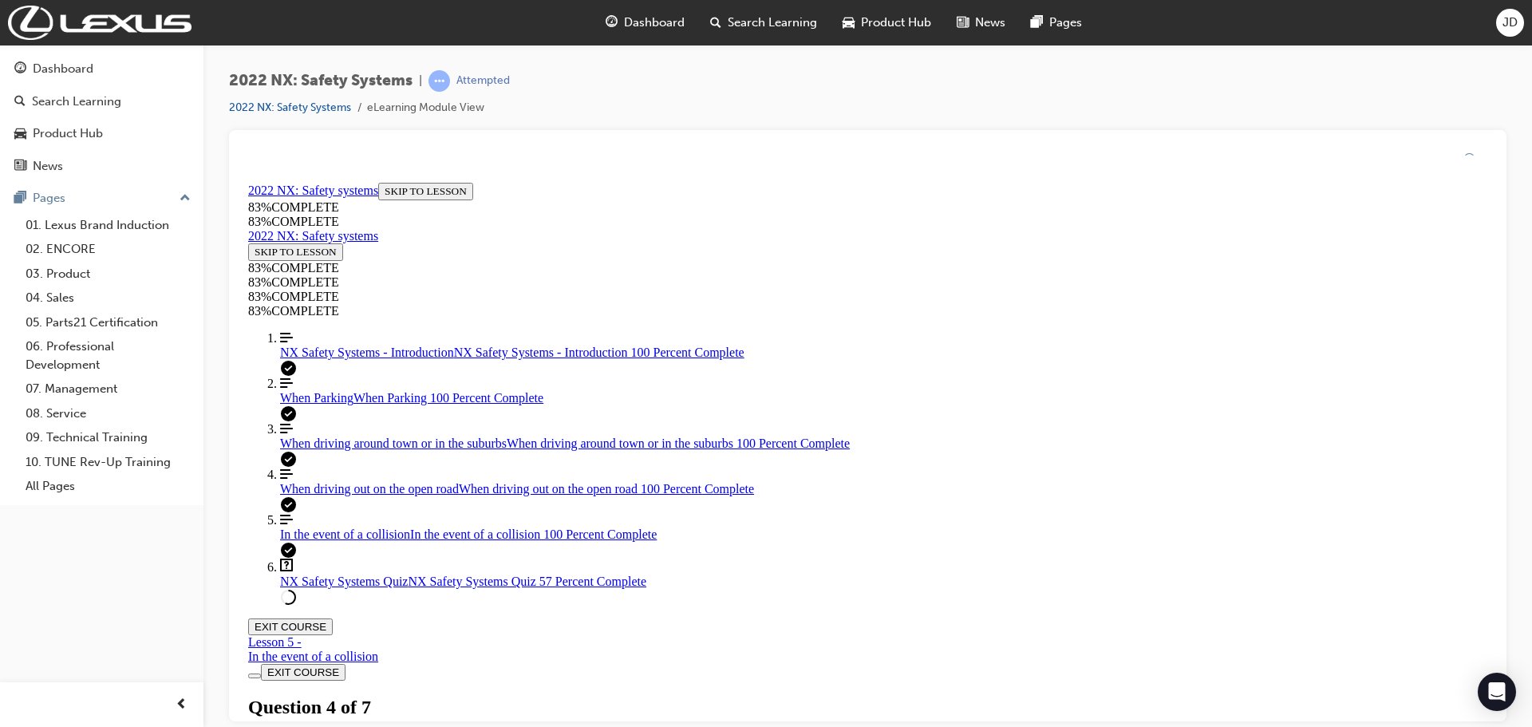
scroll to position [2, 0]
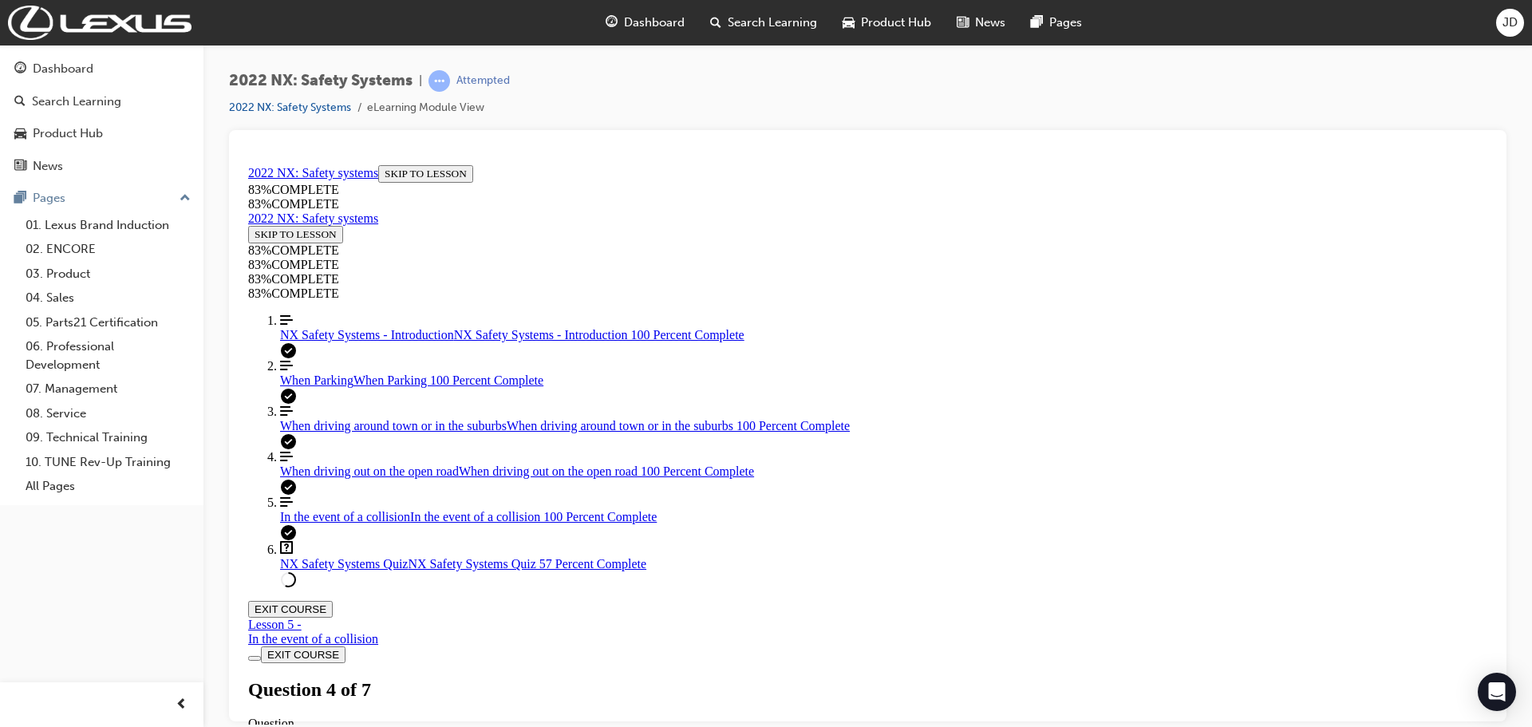
drag, startPoint x: 900, startPoint y: 692, endPoint x: 900, endPoint y: 679, distance: 12.8
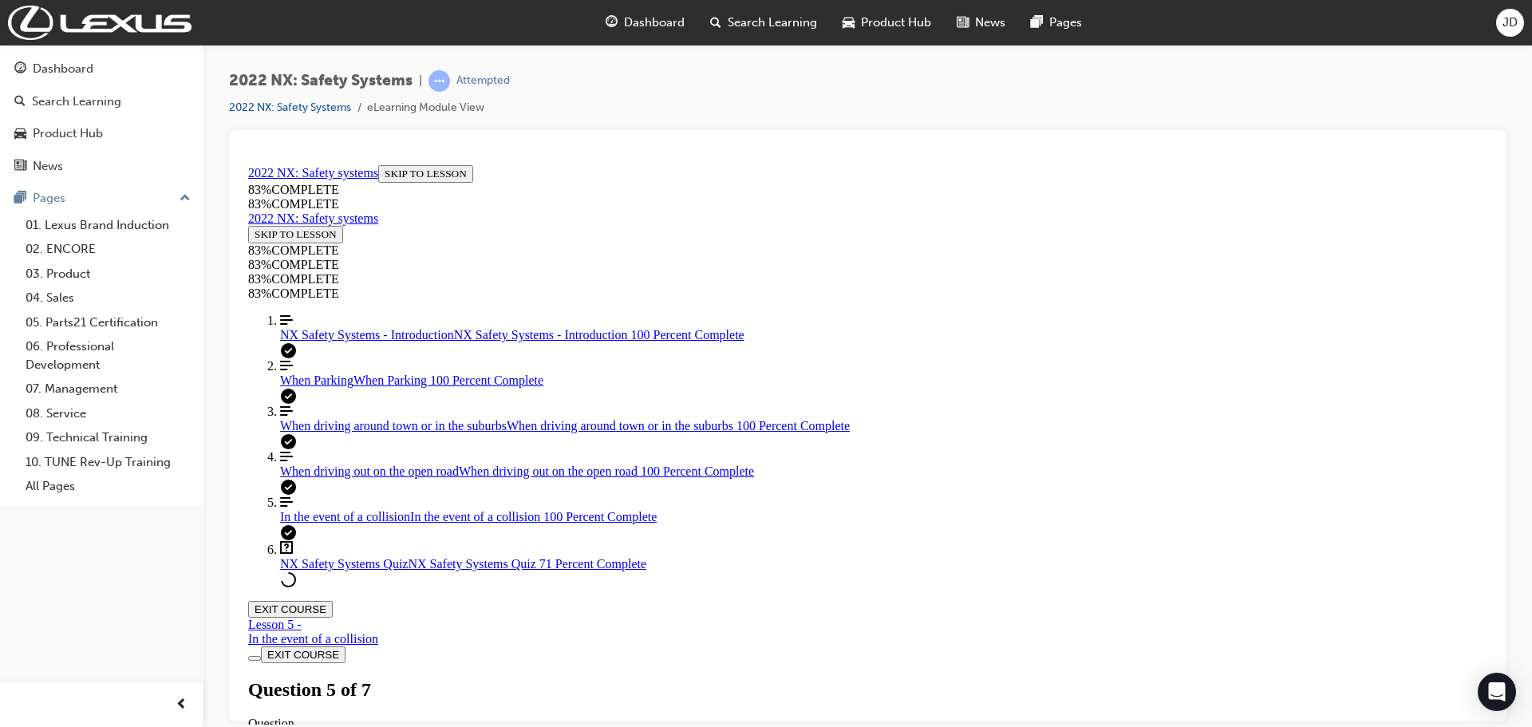
drag, startPoint x: 958, startPoint y: 610, endPoint x: 957, endPoint y: 593, distance: 17.6
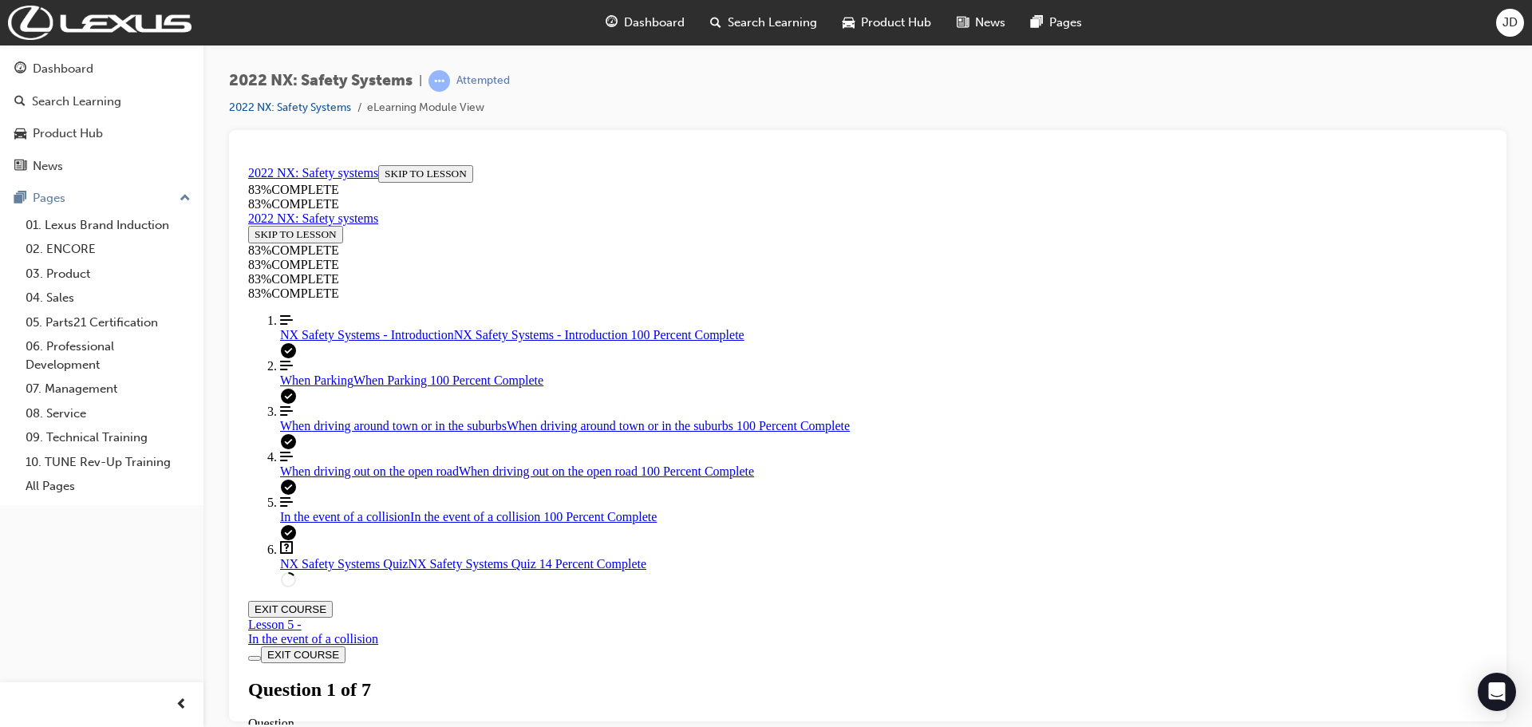
drag, startPoint x: 859, startPoint y: 499, endPoint x: 870, endPoint y: 502, distance: 10.9
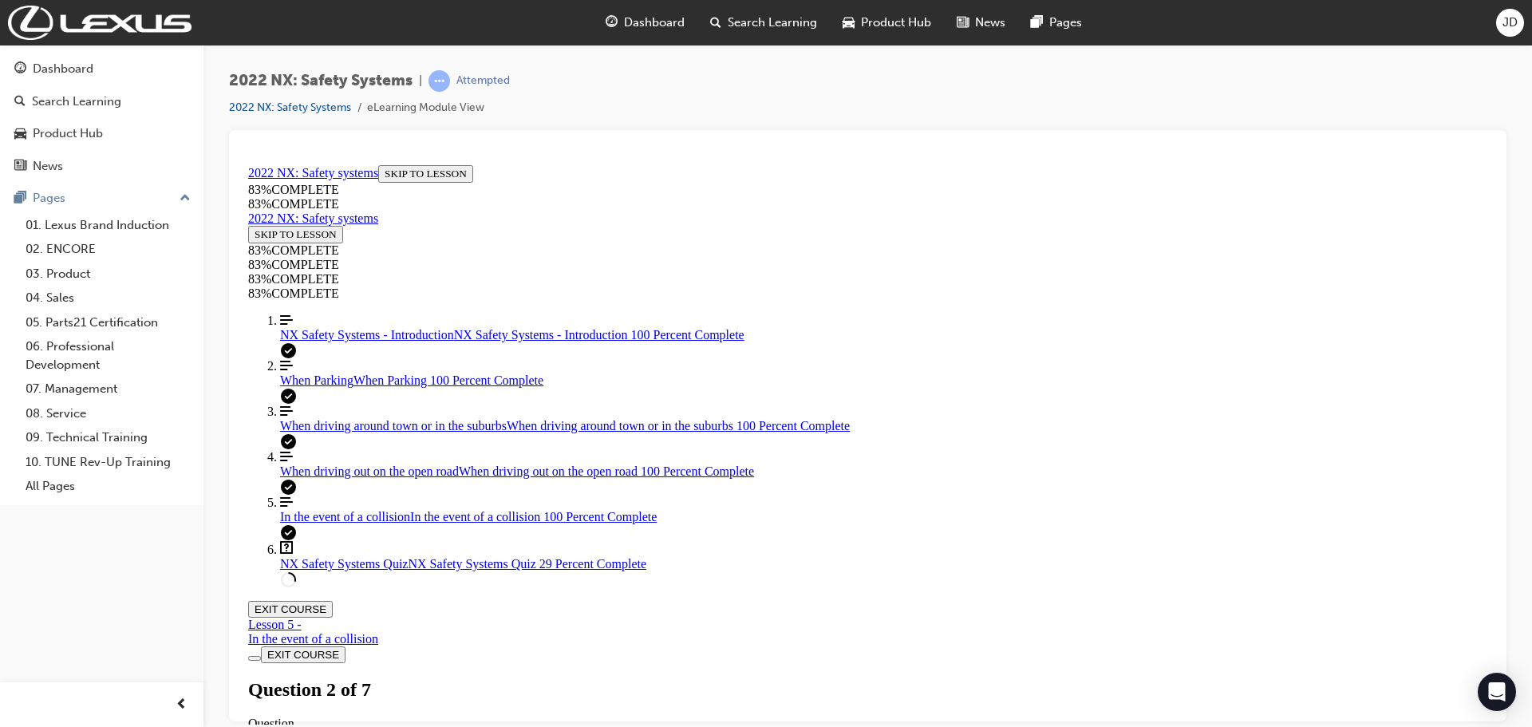
drag, startPoint x: 863, startPoint y: 558, endPoint x: 928, endPoint y: 622, distance: 90.8
drag, startPoint x: 863, startPoint y: 606, endPoint x: 888, endPoint y: 531, distance: 79.0
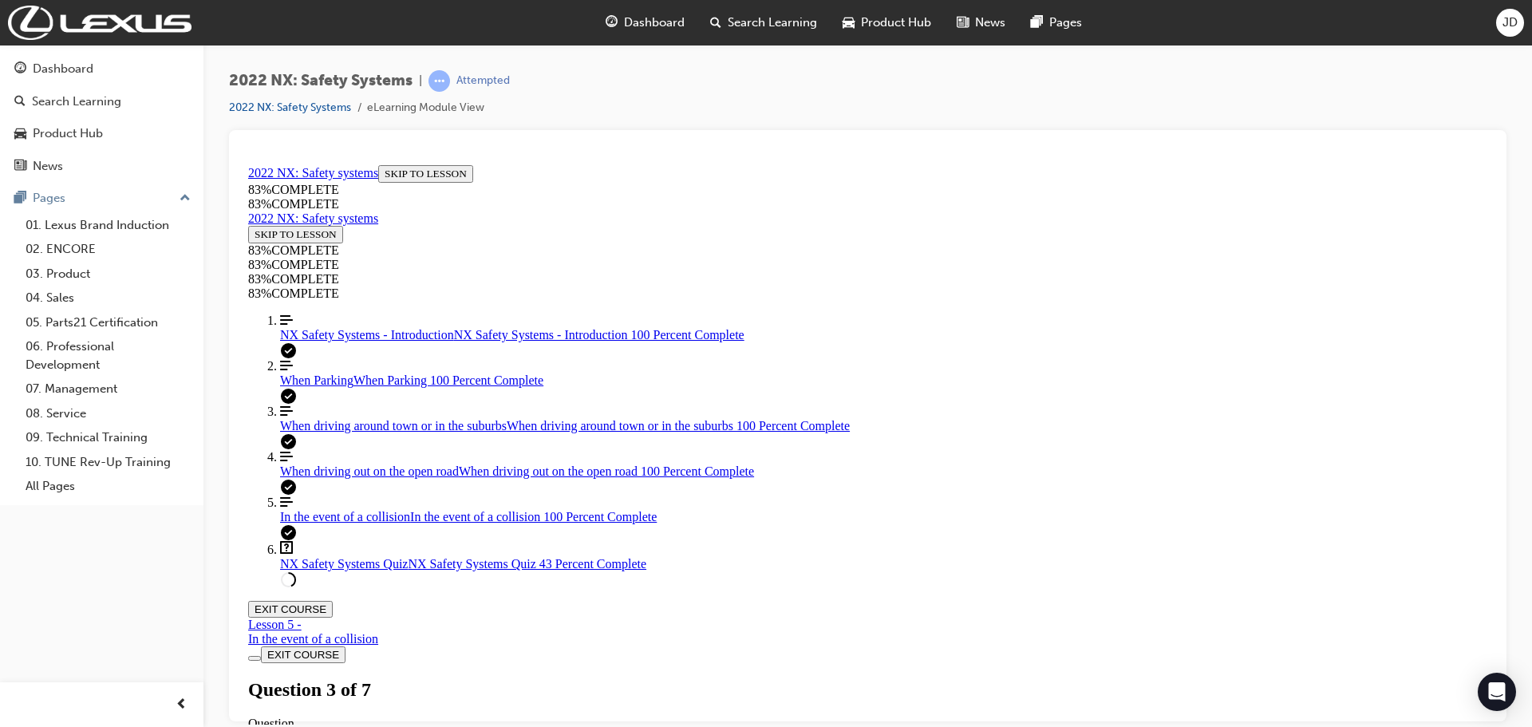
drag, startPoint x: 883, startPoint y: 621, endPoint x: 912, endPoint y: 619, distance: 28.8
drag, startPoint x: 913, startPoint y: 629, endPoint x: 961, endPoint y: 640, distance: 49.9
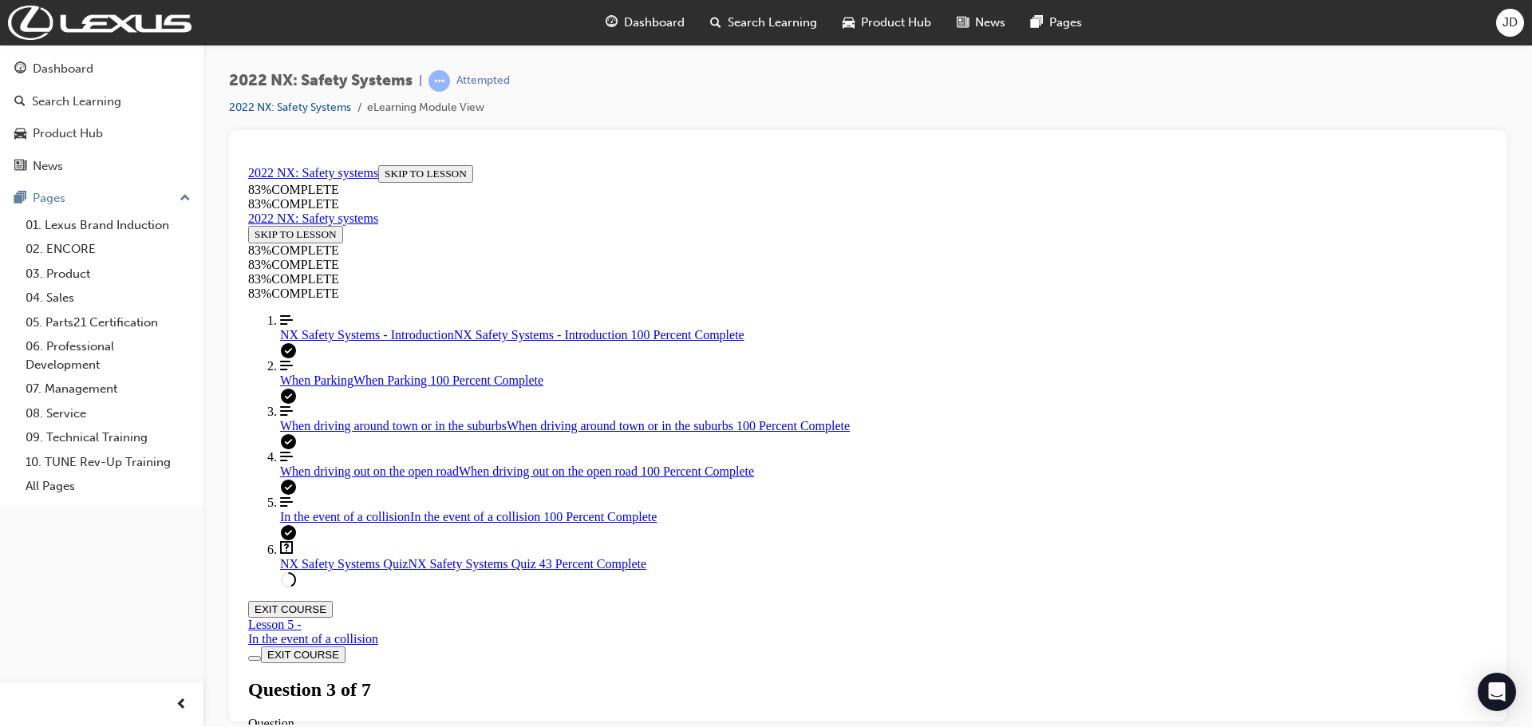
drag, startPoint x: 898, startPoint y: 555, endPoint x: 969, endPoint y: 613, distance: 91.8
drag, startPoint x: 879, startPoint y: 546, endPoint x: 965, endPoint y: 552, distance: 85.6
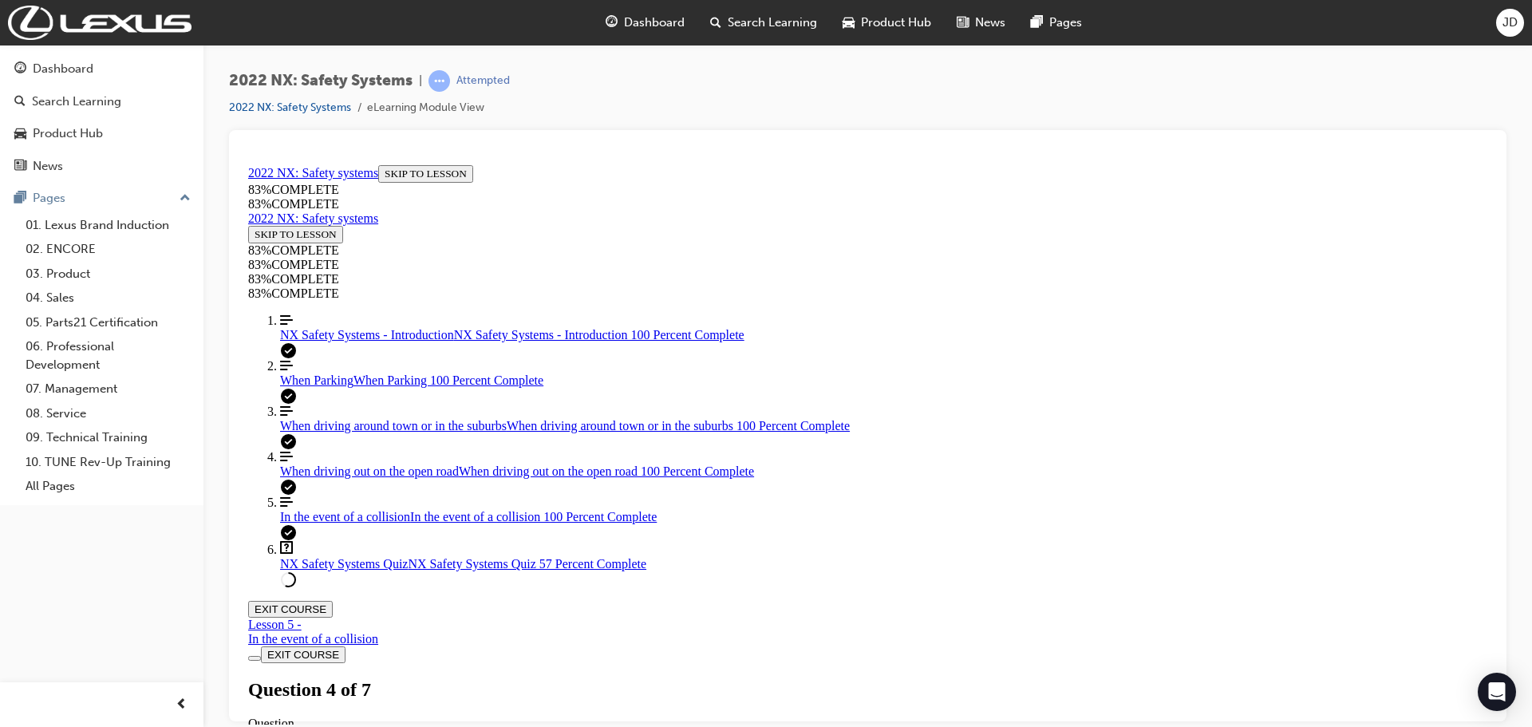
drag, startPoint x: 802, startPoint y: 546, endPoint x: 827, endPoint y: 587, distance: 48.7
